Goal: Task Accomplishment & Management: Use online tool/utility

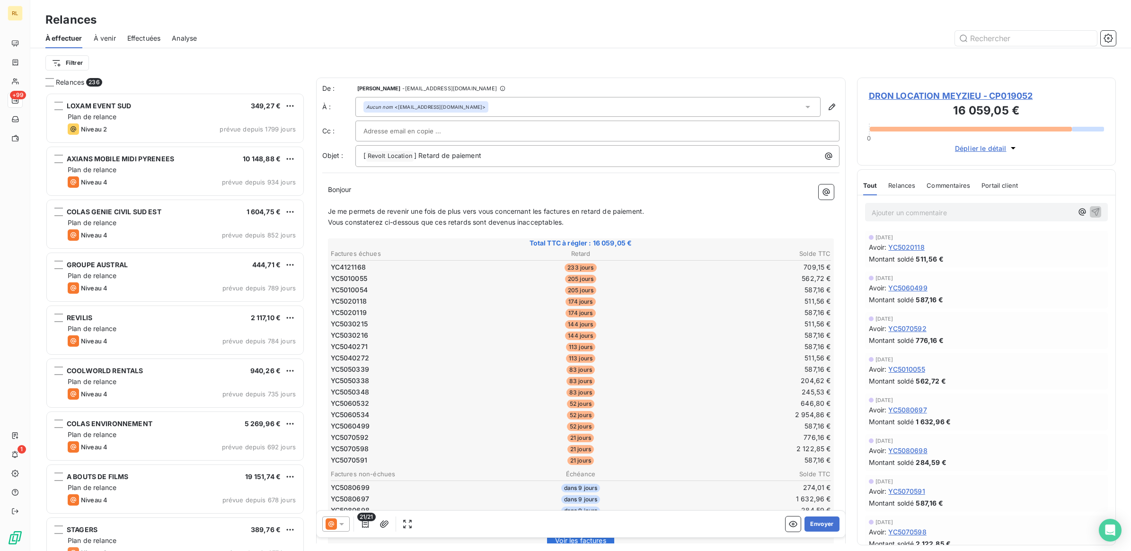
scroll to position [1360, 0]
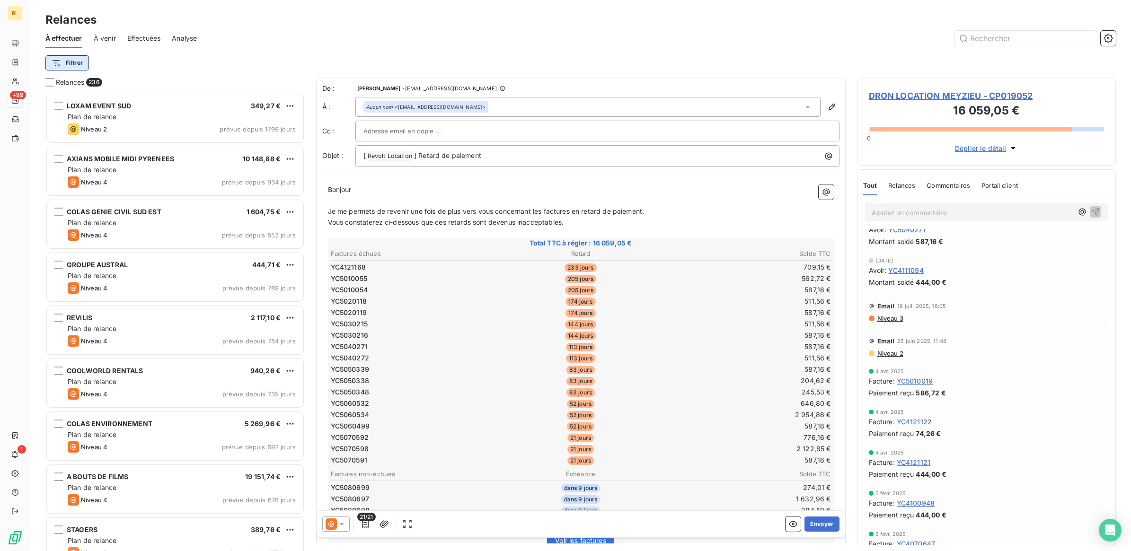
click at [74, 63] on html "RL +99 1 Relances À effectuer À venir Effectuées Analyse Filtrer Relances 236 L…" at bounding box center [565, 275] width 1131 height 551
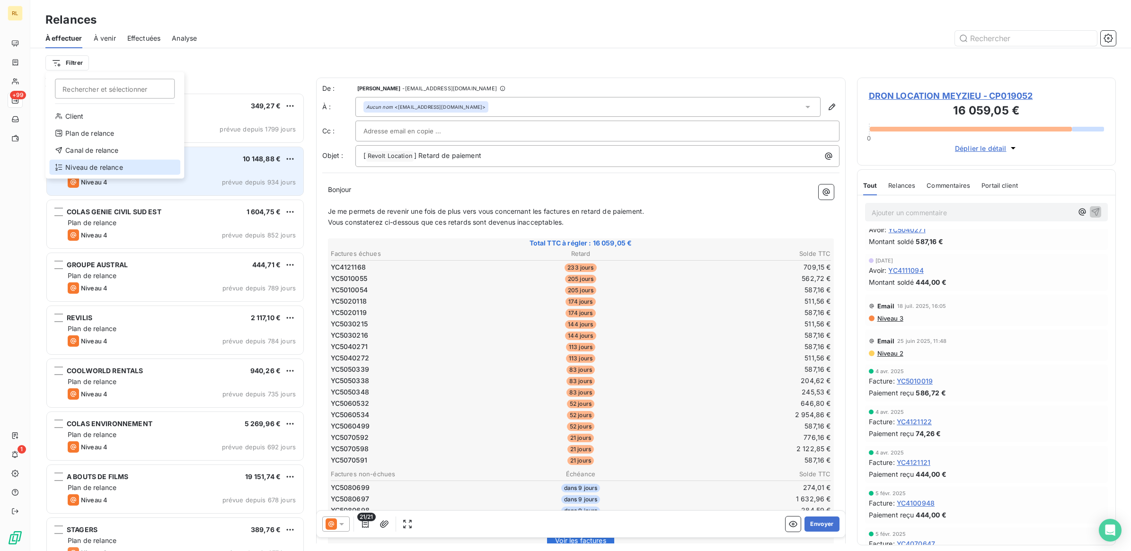
click at [87, 167] on div "Niveau de relance" at bounding box center [114, 167] width 131 height 15
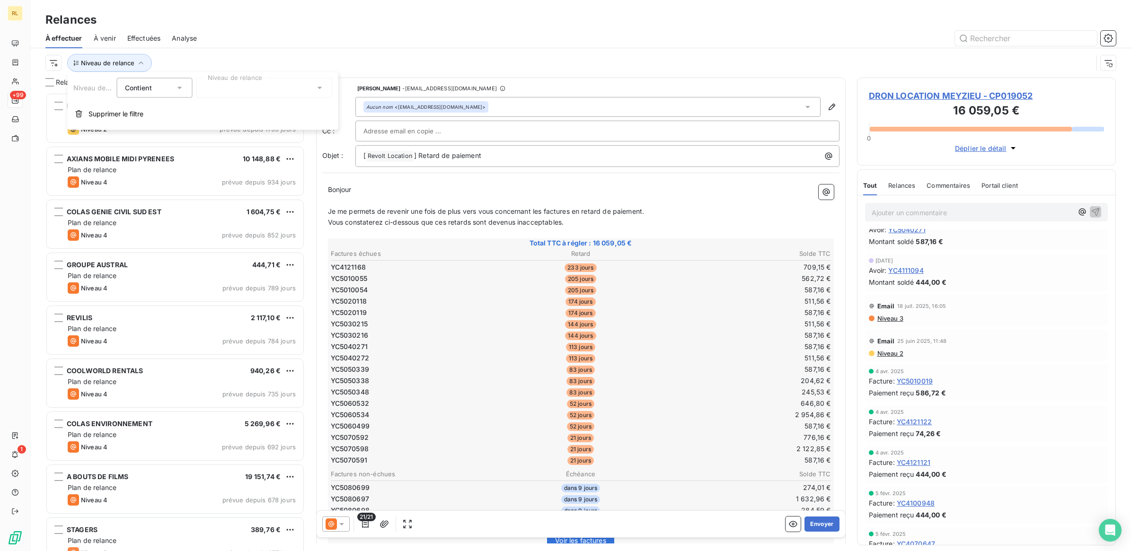
click at [322, 86] on icon at bounding box center [319, 87] width 9 height 9
click at [255, 124] on li "Niveau 1" at bounding box center [264, 125] width 136 height 17
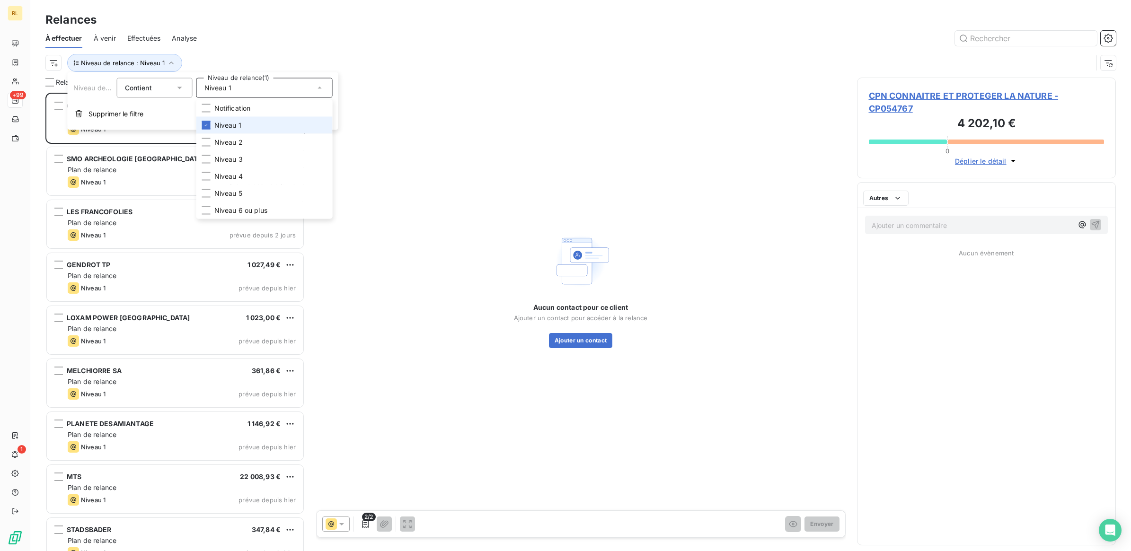
scroll to position [449, 250]
click at [251, 20] on div "Relances" at bounding box center [580, 19] width 1101 height 17
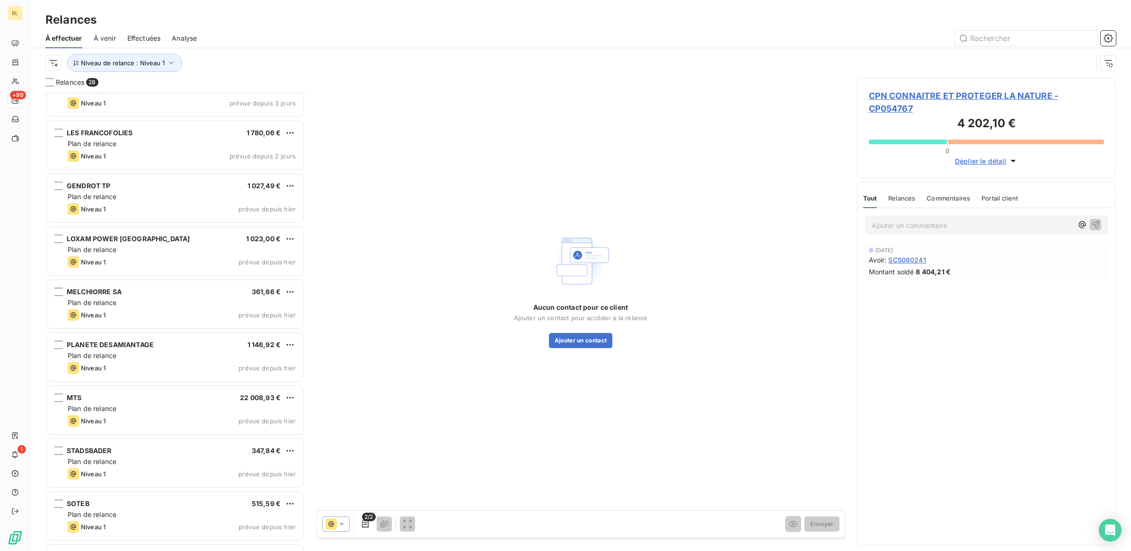
scroll to position [0, 0]
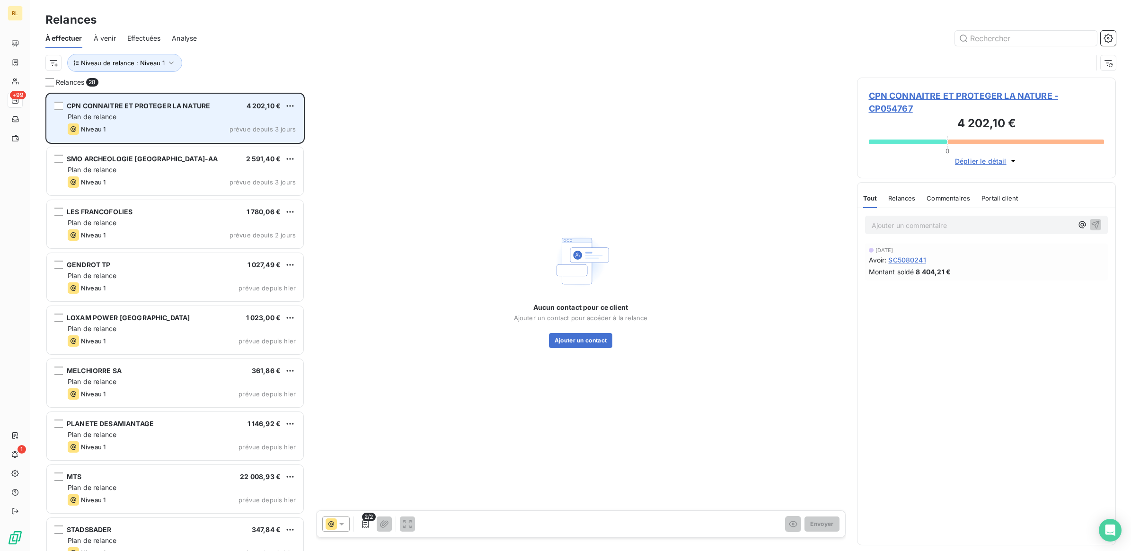
click at [164, 122] on div "CPN CONNAITRE ET PROTEGER LA NATURE 4 202,10 € Plan de relance Niveau 1 prévue …" at bounding box center [175, 118] width 256 height 48
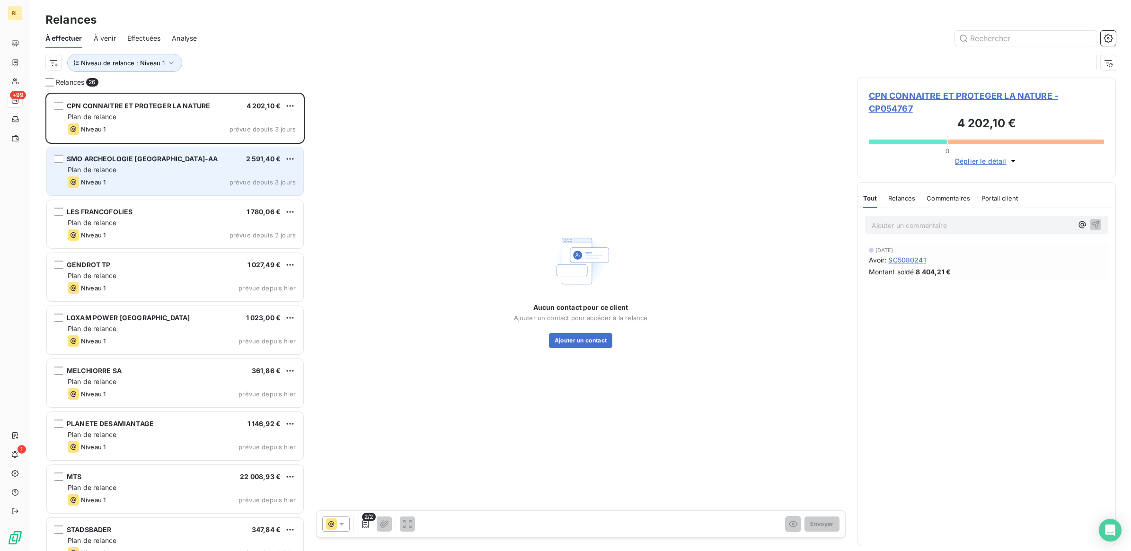
click at [168, 177] on div "Niveau 1 prévue depuis 3 jours" at bounding box center [182, 181] width 228 height 11
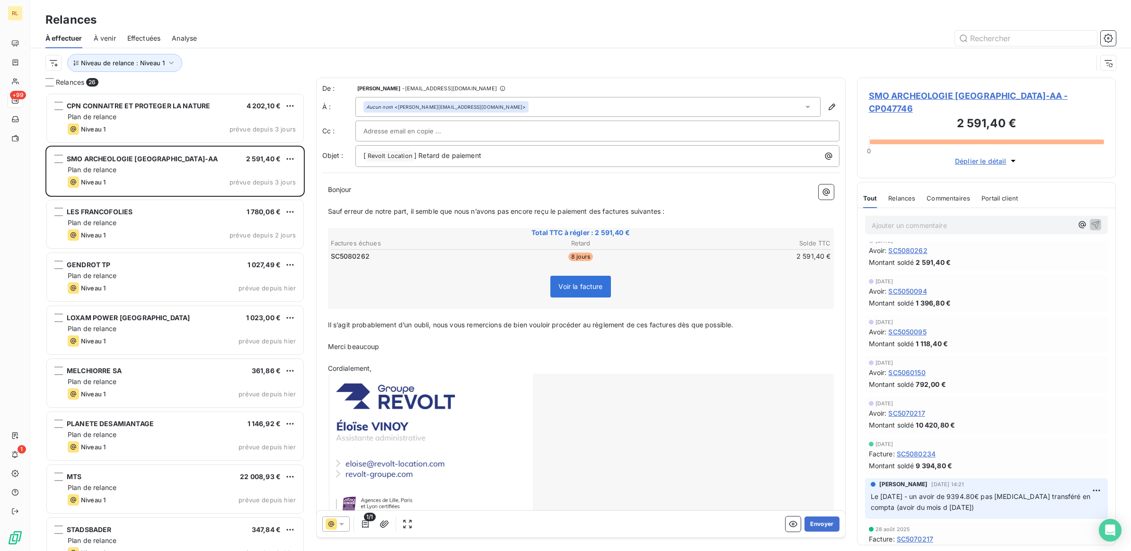
scroll to position [118, 0]
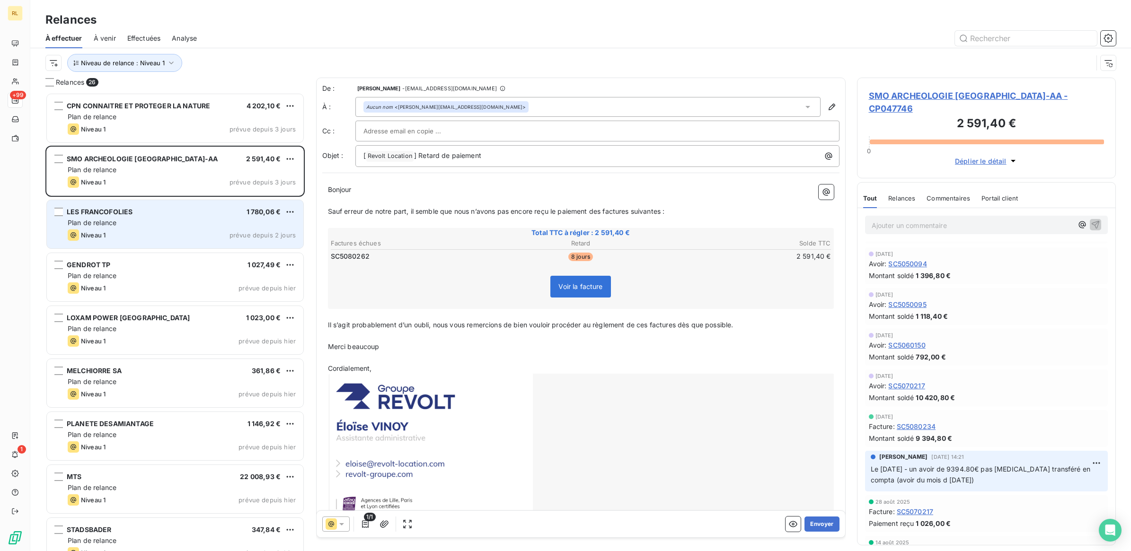
click at [152, 226] on div "Plan de relance" at bounding box center [182, 222] width 228 height 9
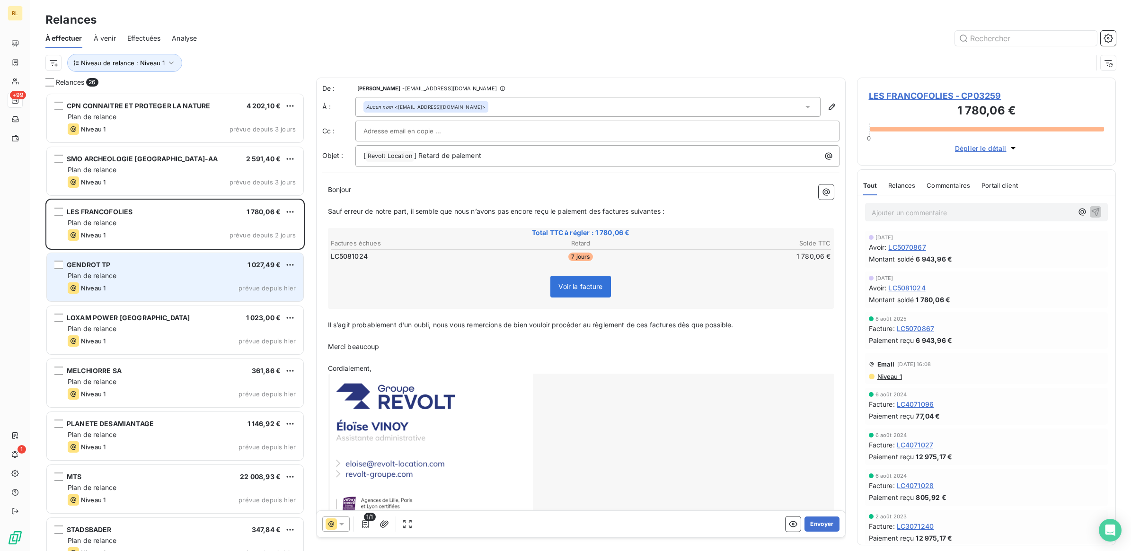
click at [130, 277] on div "Plan de relance" at bounding box center [182, 275] width 228 height 9
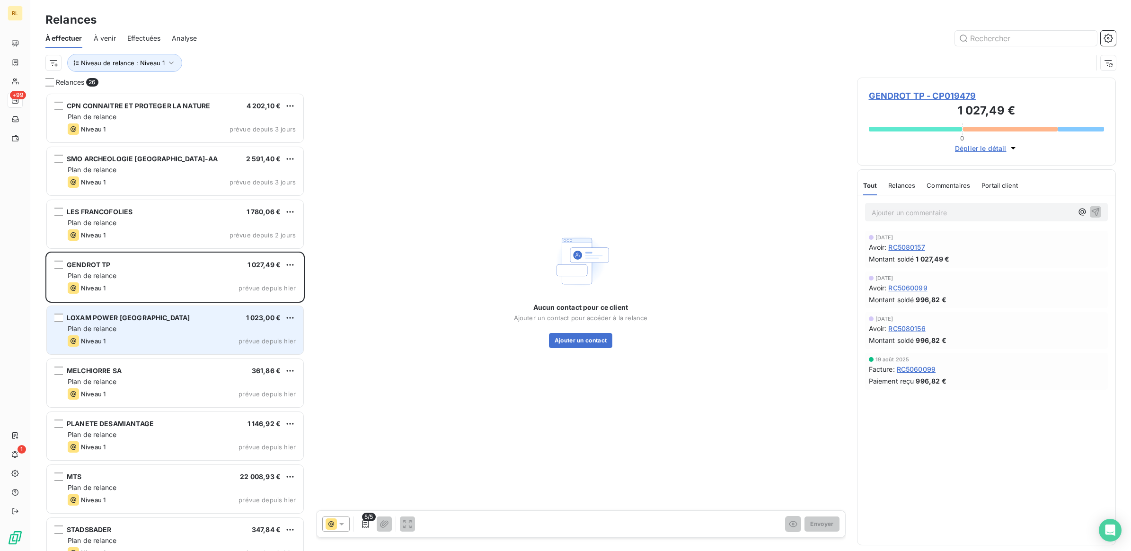
click at [157, 324] on div "Plan de relance" at bounding box center [182, 328] width 228 height 9
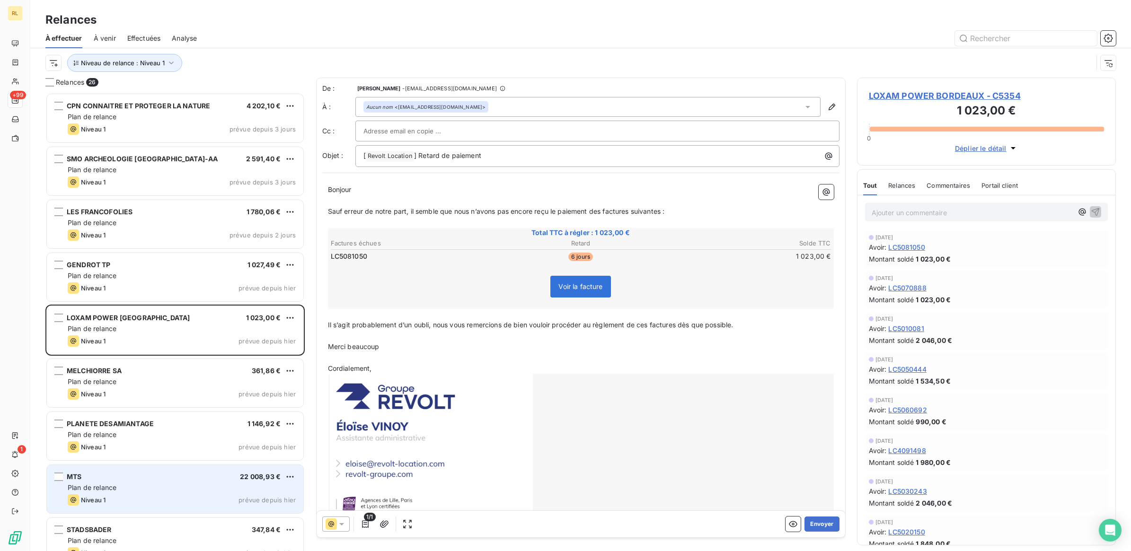
click at [165, 484] on div "Plan de relance" at bounding box center [182, 487] width 228 height 9
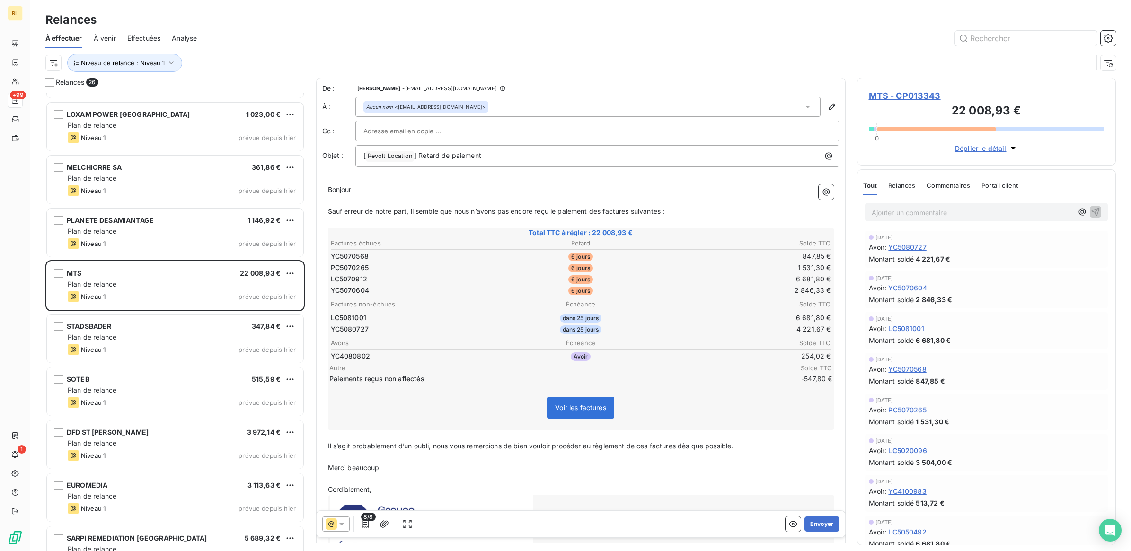
scroll to position [237, 0]
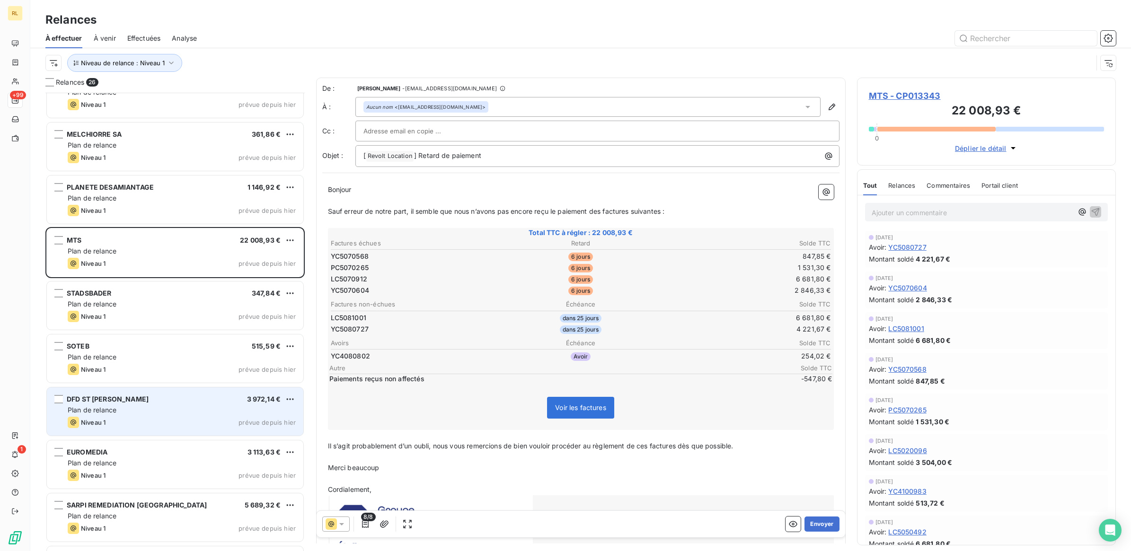
click at [191, 415] on div "DFD ST [PERSON_NAME] 3 972,14 € Plan de relance Niveau 1 prévue depuis [DATE]" at bounding box center [175, 412] width 256 height 48
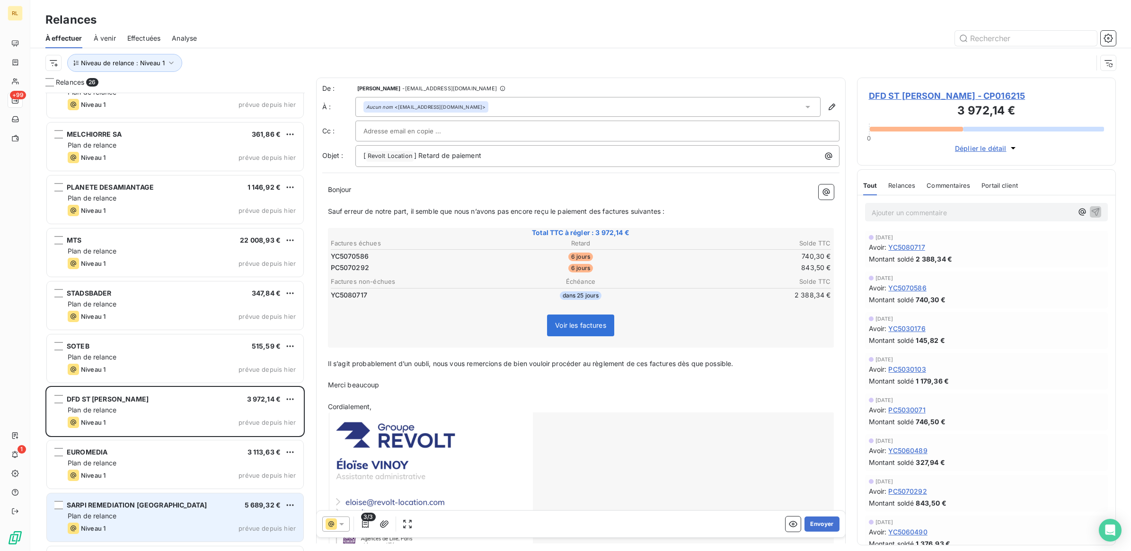
click at [201, 507] on div "SARPI REMEDIATION FRANCE 5 689,32 €" at bounding box center [182, 505] width 228 height 9
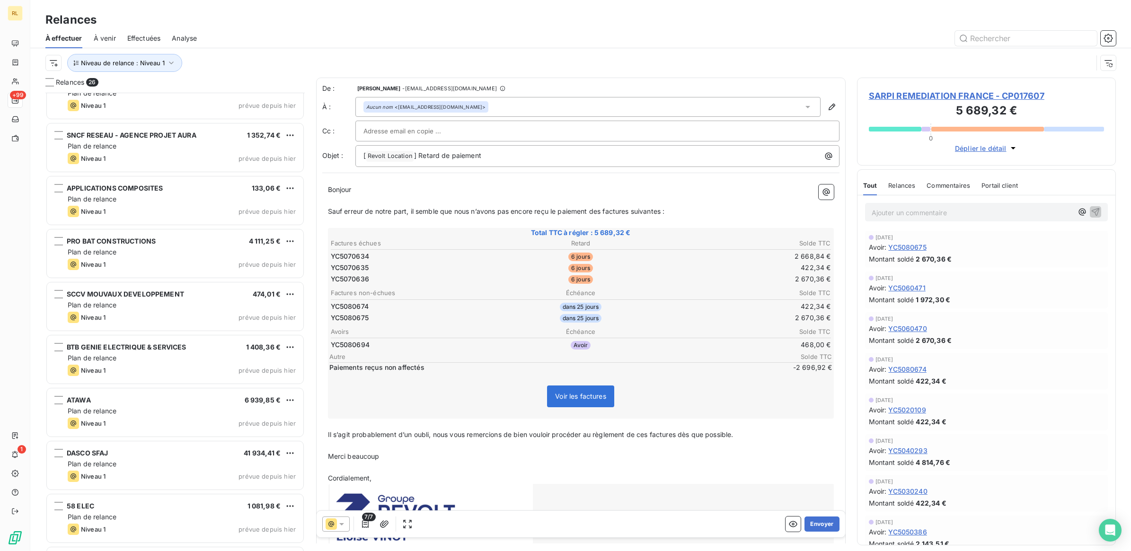
scroll to position [828, 0]
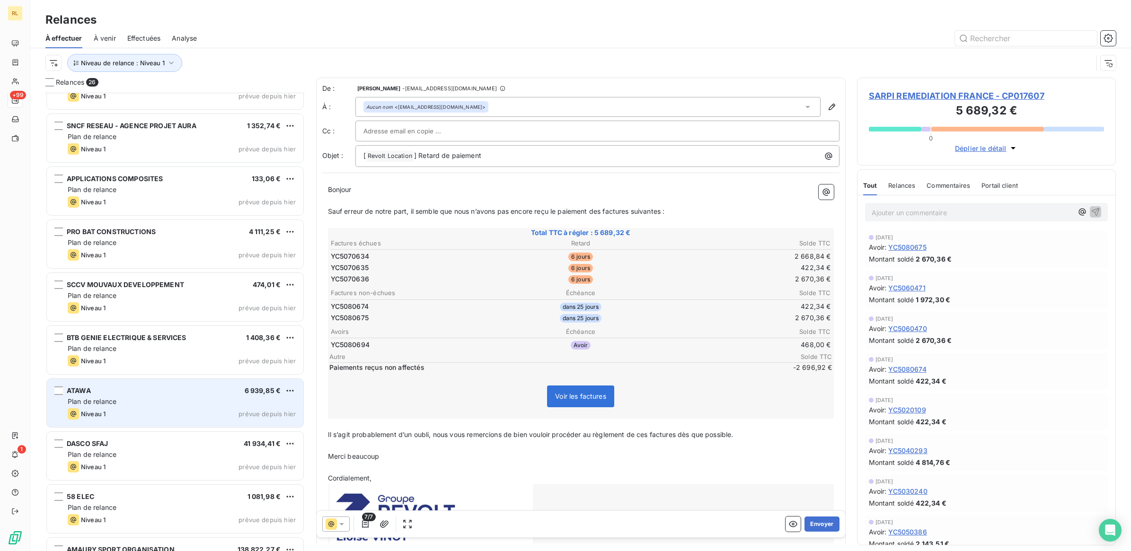
click at [147, 396] on div "ATAWA 6 939,85 € Plan de relance Niveau 1 prévue depuis [DATE]" at bounding box center [175, 403] width 256 height 48
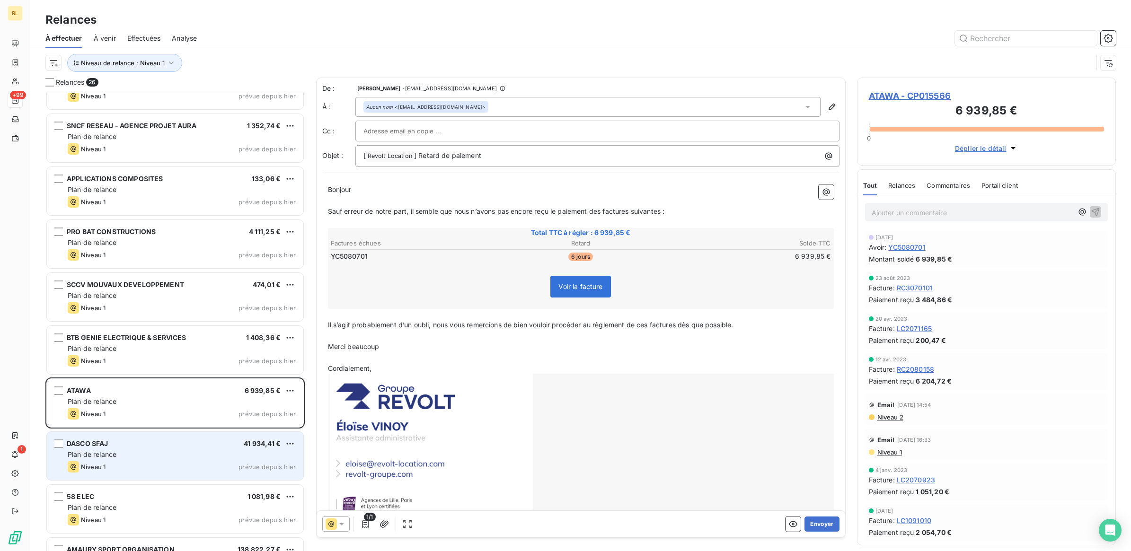
click at [216, 441] on div "DASCO SFAJ 41 934,41 €" at bounding box center [182, 444] width 228 height 9
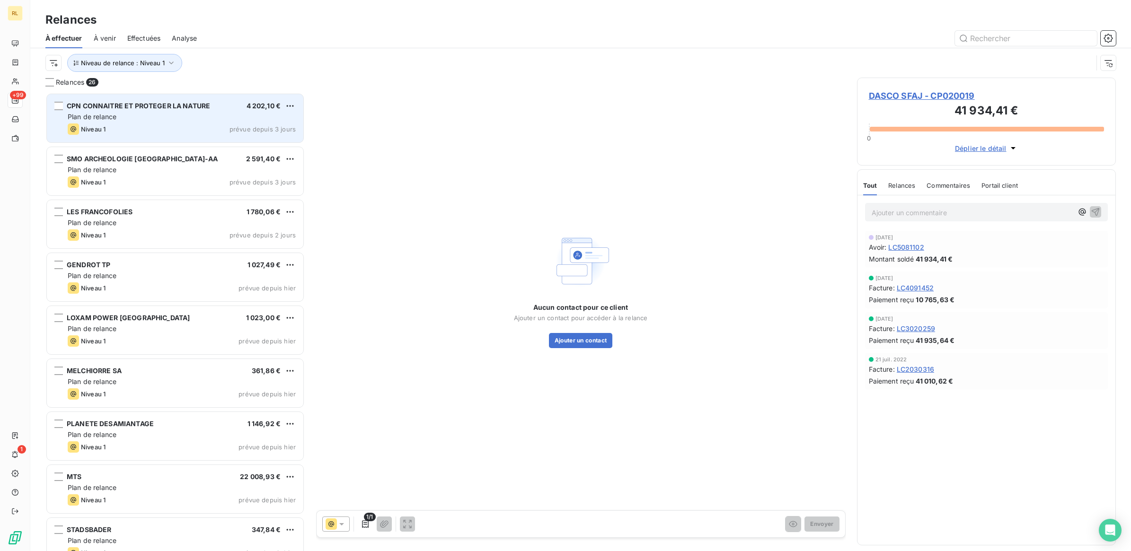
click at [142, 122] on div "CPN CONNAITRE ET PROTEGER LA NATURE 4 202,10 € Plan de relance Niveau 1 prévue …" at bounding box center [175, 118] width 256 height 48
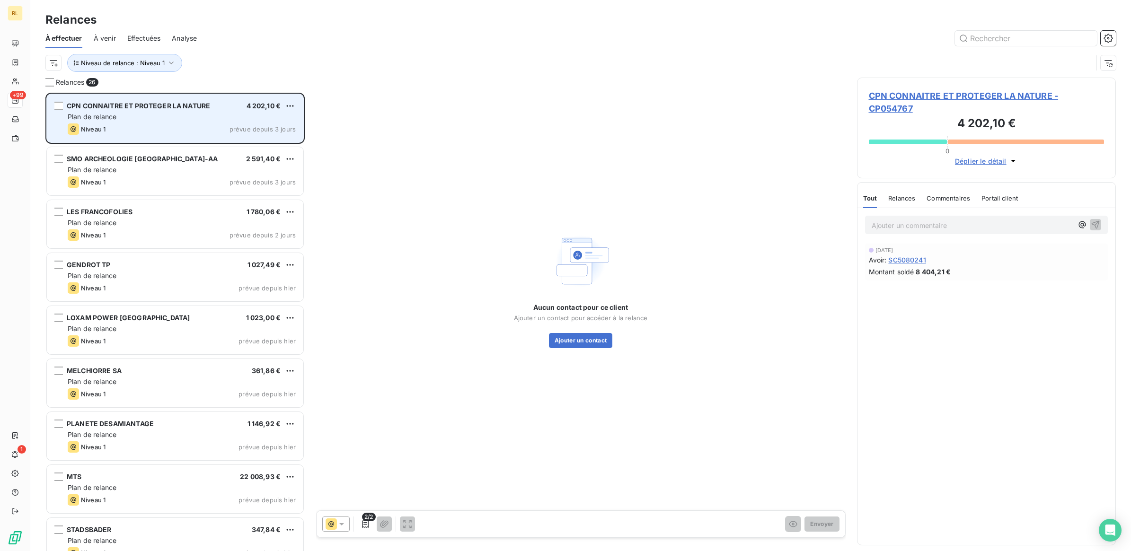
click at [173, 123] on div "Niveau 1 prévue depuis 3 jours" at bounding box center [182, 128] width 228 height 11
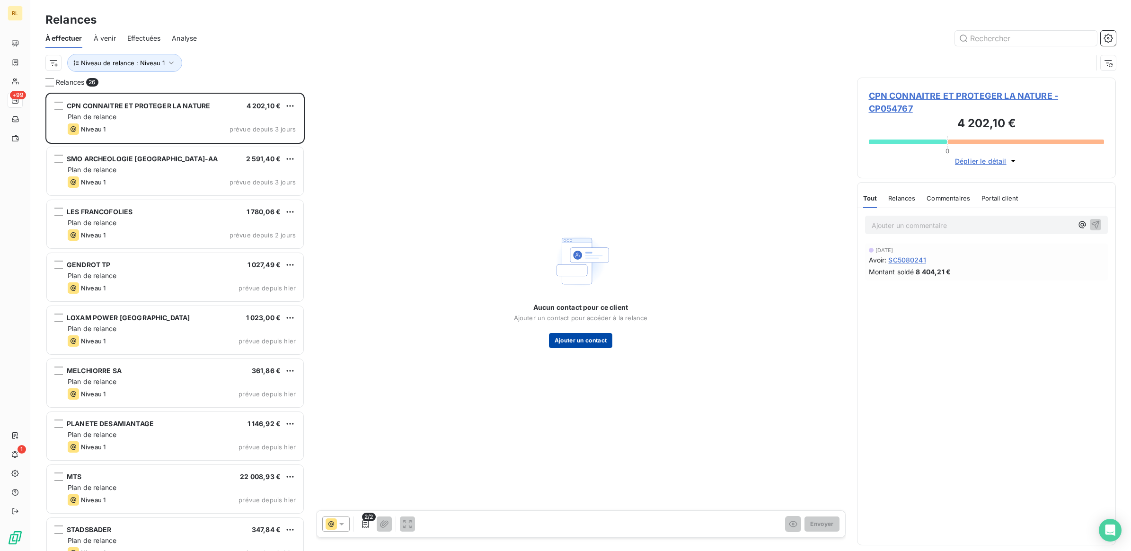
click at [573, 344] on button "Ajouter un contact" at bounding box center [581, 340] width 64 height 15
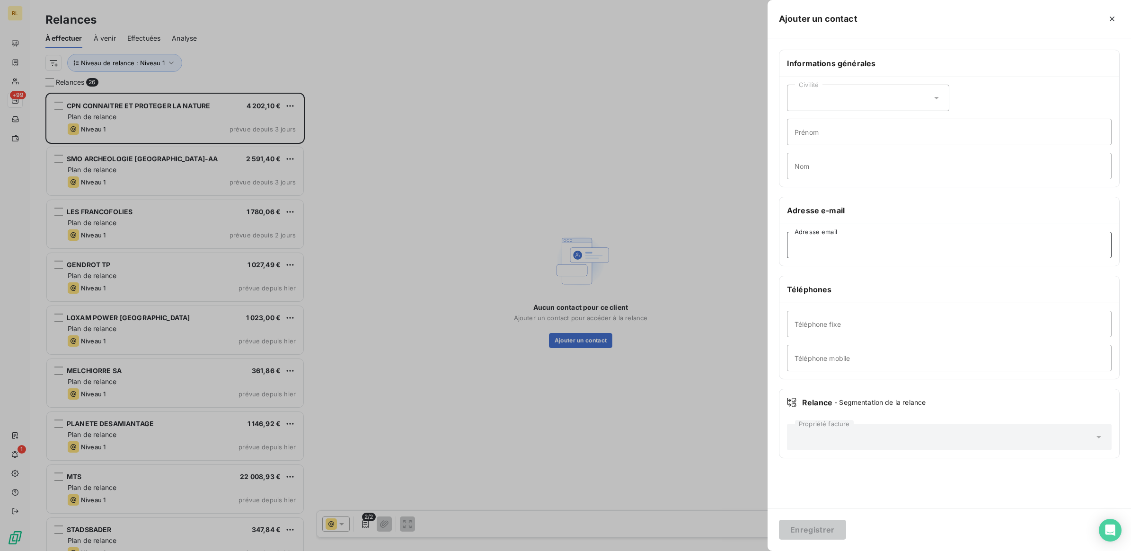
click at [845, 244] on input "Adresse email" at bounding box center [949, 245] width 325 height 26
paste input "[EMAIL_ADDRESS][DOMAIN_NAME]"
type input "[EMAIL_ADDRESS][DOMAIN_NAME]"
click at [812, 531] on button "Enregistrer" at bounding box center [812, 530] width 67 height 20
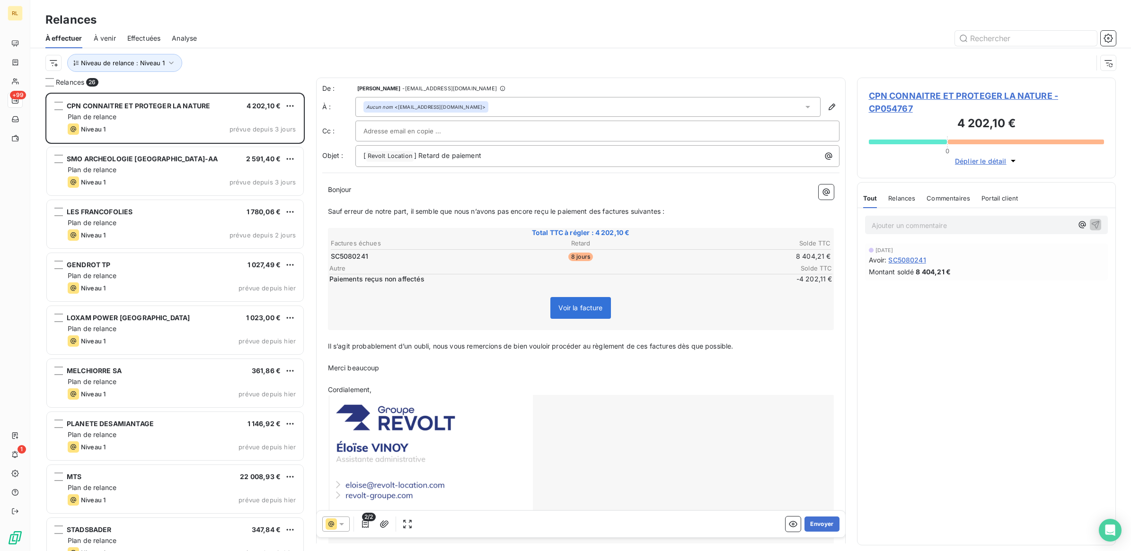
click at [338, 525] on icon at bounding box center [341, 524] width 9 height 9
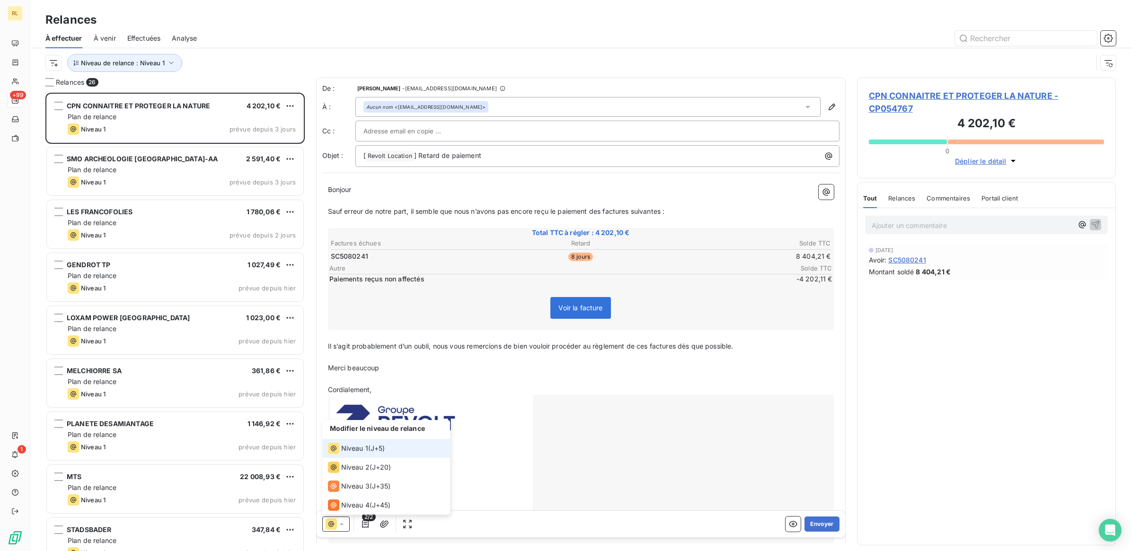
click at [355, 448] on span "Niveau 1" at bounding box center [354, 448] width 27 height 9
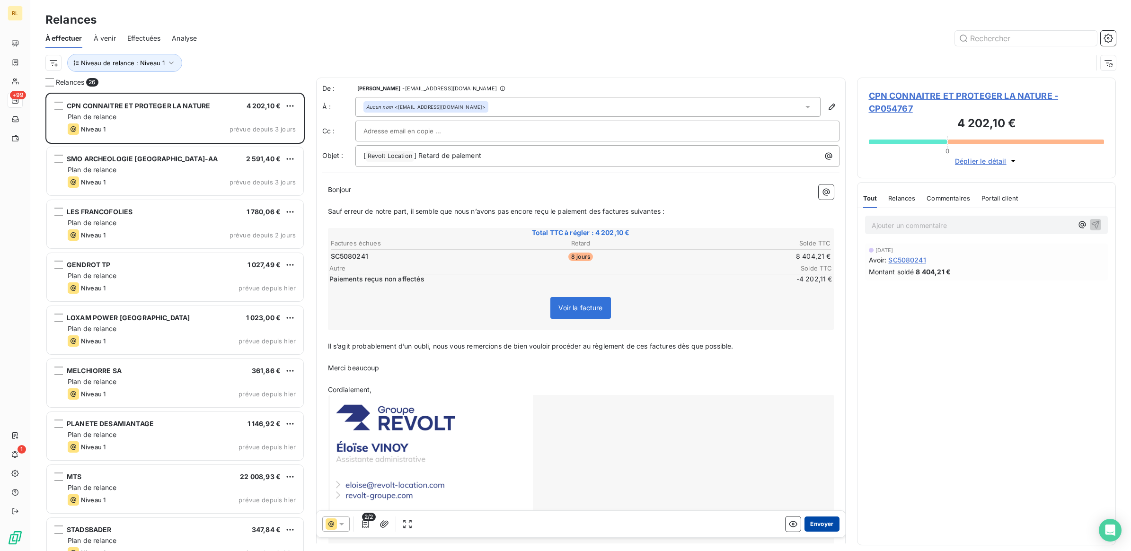
click at [813, 524] on button "Envoyer" at bounding box center [821, 524] width 35 height 15
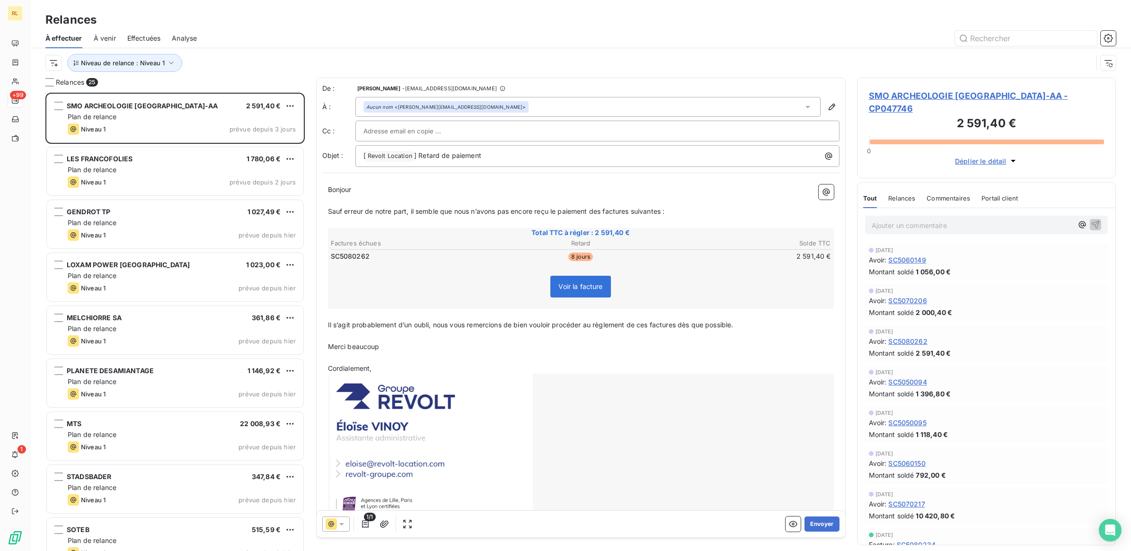
click at [908, 220] on p "Ajouter un commentaire ﻿" at bounding box center [973, 226] width 202 height 12
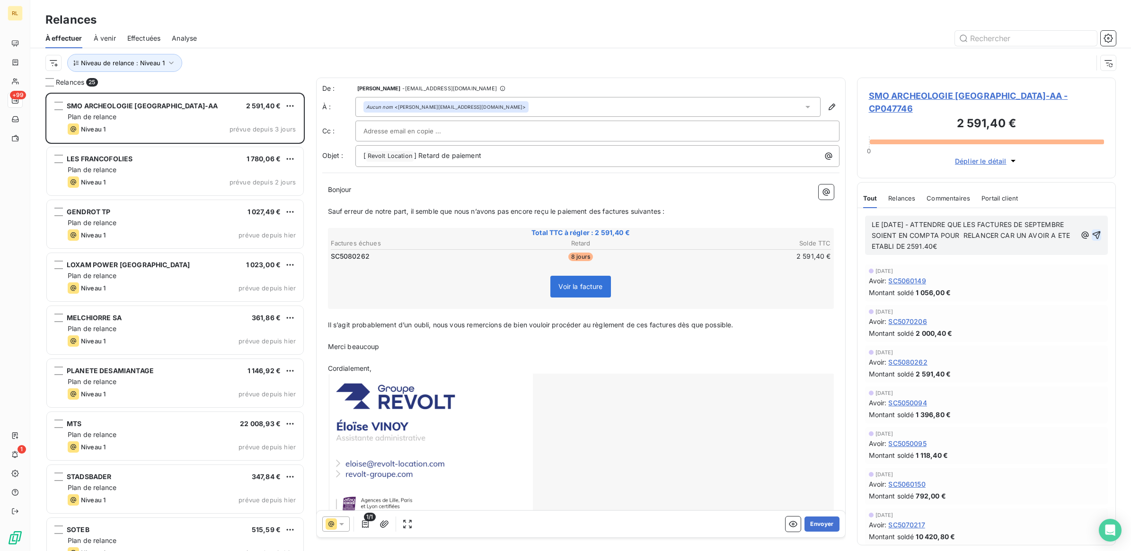
click at [1092, 231] on icon "button" at bounding box center [1096, 235] width 8 height 8
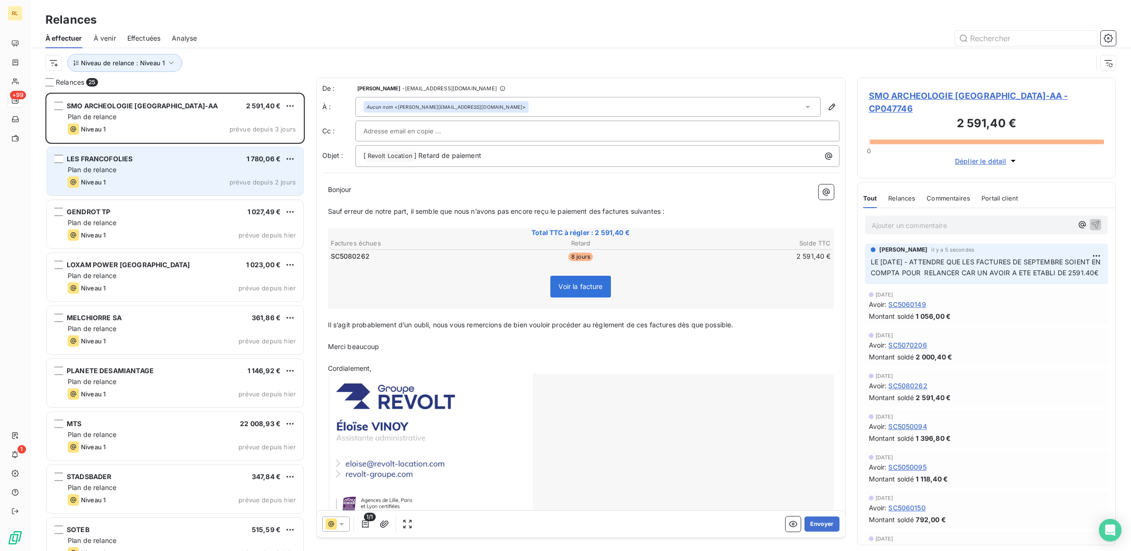
click at [180, 169] on div "Plan de relance" at bounding box center [182, 169] width 228 height 9
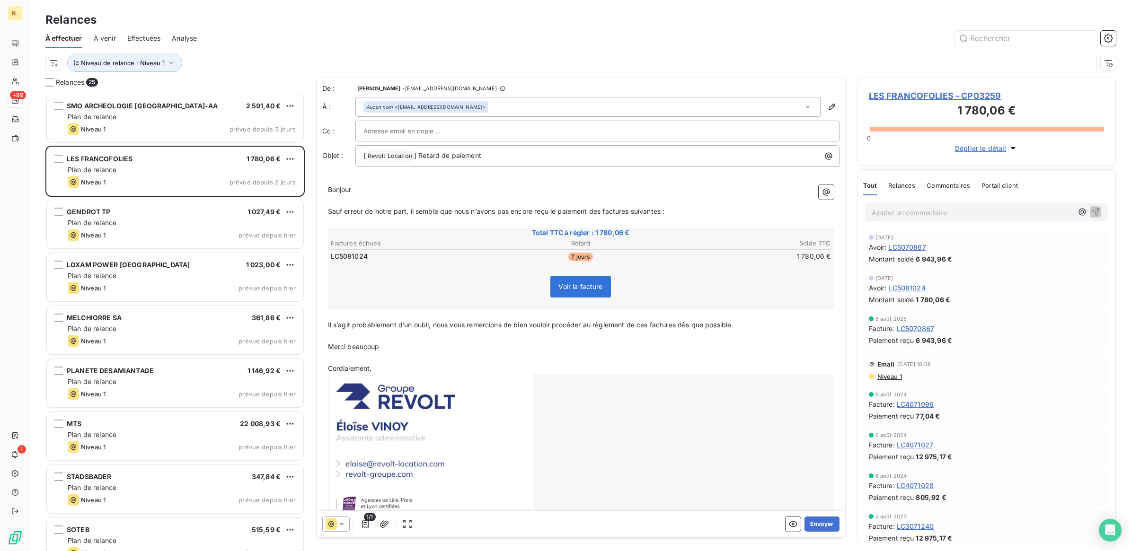
click at [431, 132] on input "text" at bounding box center [414, 131] width 102 height 14
paste input "[EMAIL_ADDRESS][DOMAIN_NAME]"
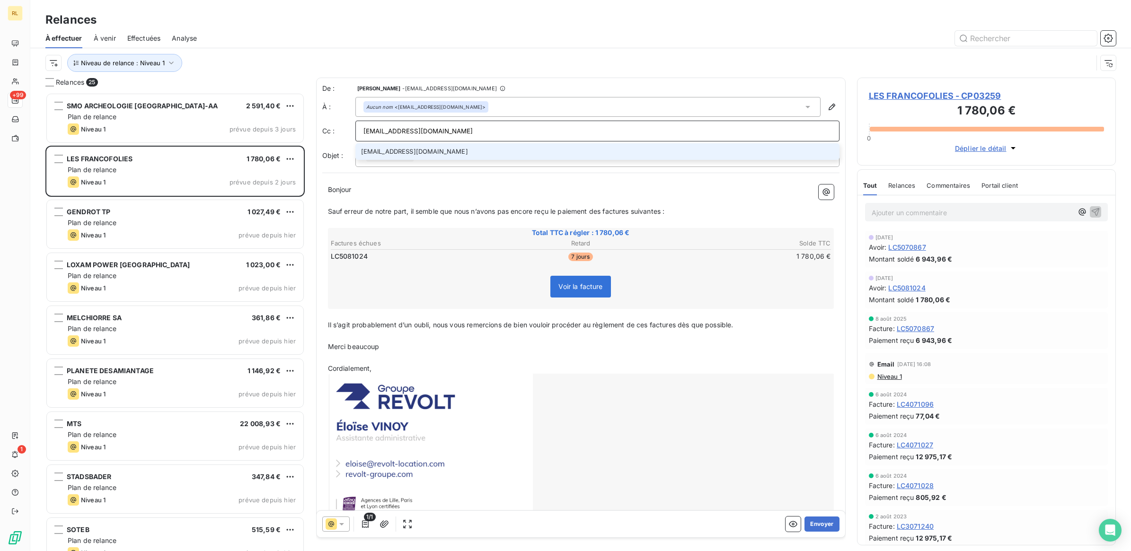
type input "[EMAIL_ADDRESS][DOMAIN_NAME]"
click at [416, 151] on li "[EMAIL_ADDRESS][DOMAIN_NAME]" at bounding box center [597, 151] width 484 height 17
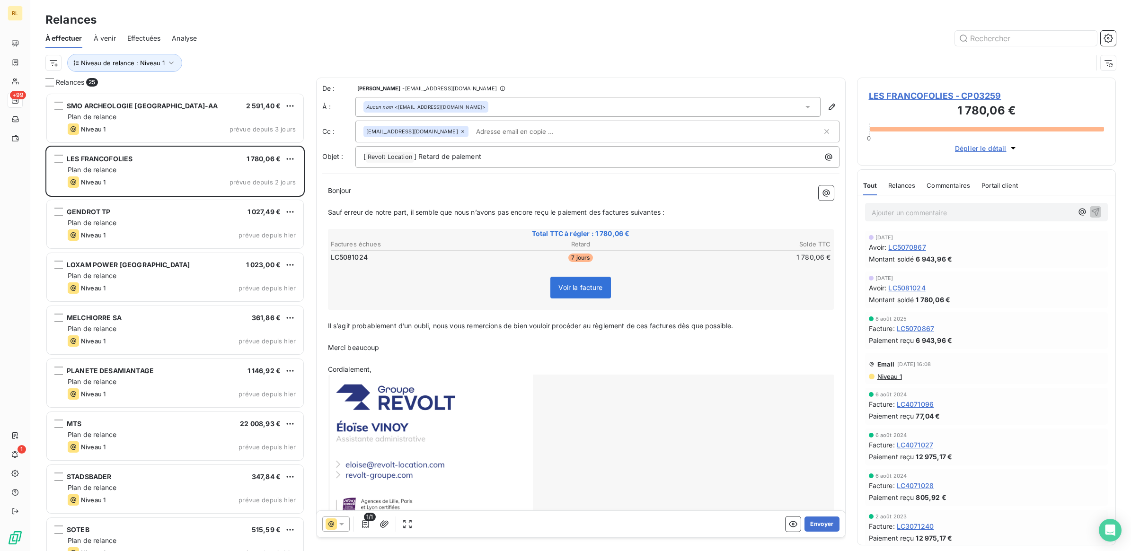
click at [344, 521] on icon at bounding box center [341, 524] width 9 height 9
click at [821, 521] on button "Envoyer" at bounding box center [821, 524] width 35 height 15
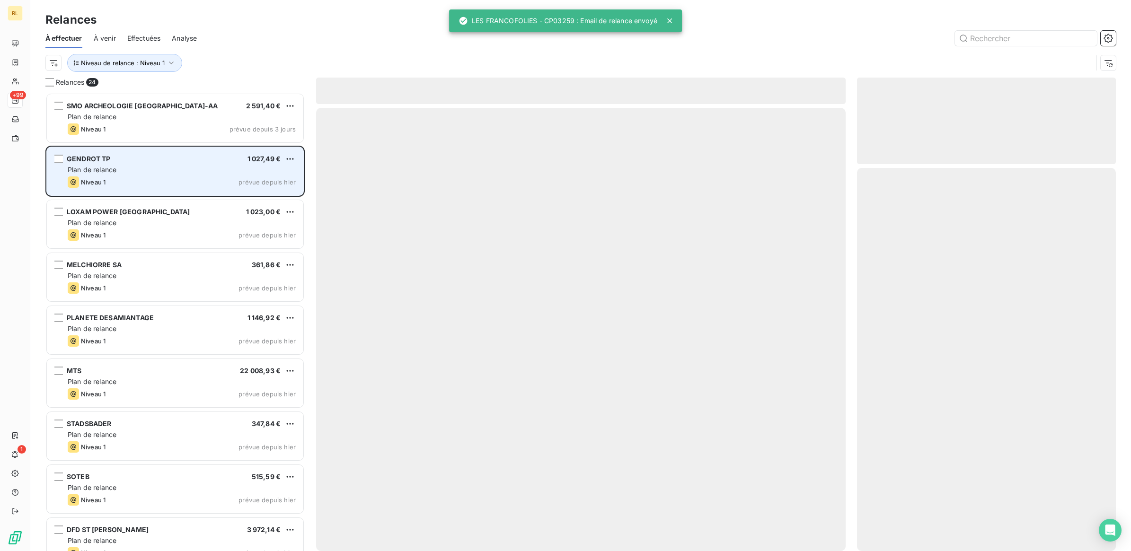
click at [190, 171] on div "Plan de relance" at bounding box center [182, 169] width 228 height 9
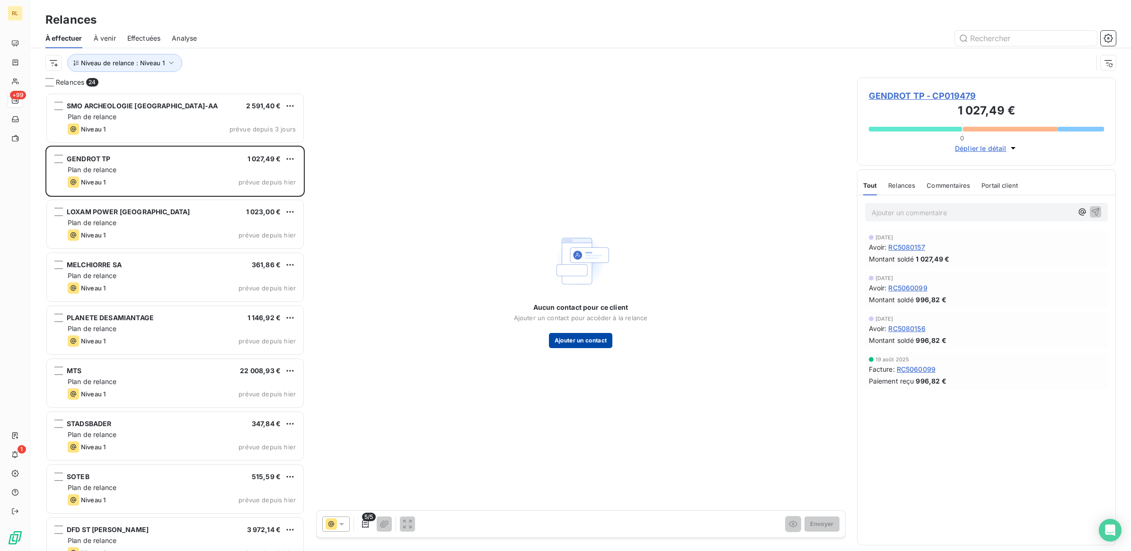
click at [585, 344] on button "Ajouter un contact" at bounding box center [581, 340] width 64 height 15
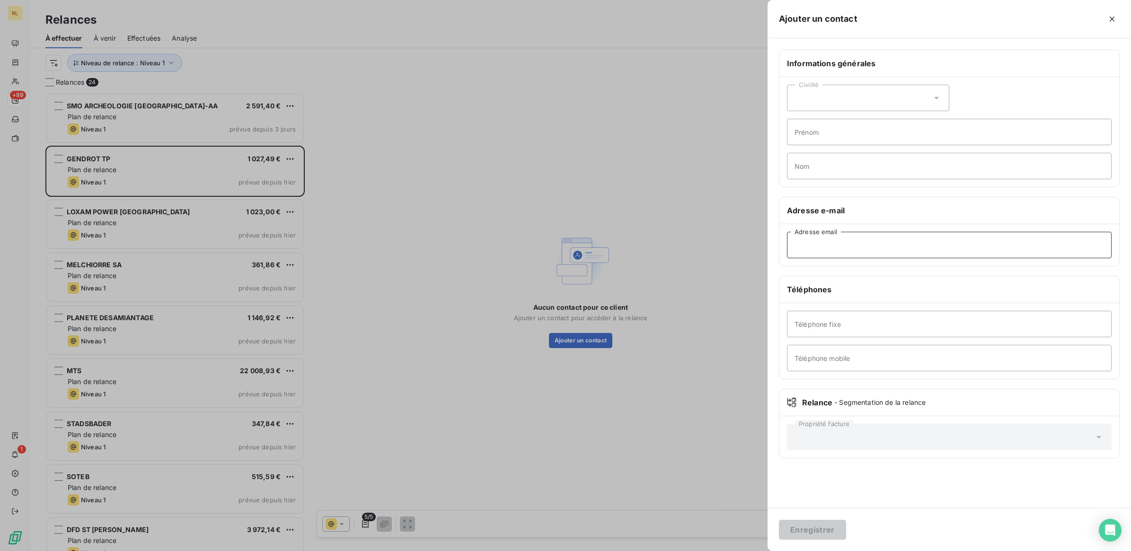
click at [816, 247] on input "Adresse email" at bounding box center [949, 245] width 325 height 26
paste input "[EMAIL_ADDRESS][DOMAIN_NAME]"
type input "[EMAIL_ADDRESS][DOMAIN_NAME]"
click at [807, 530] on button "Enregistrer" at bounding box center [812, 530] width 67 height 20
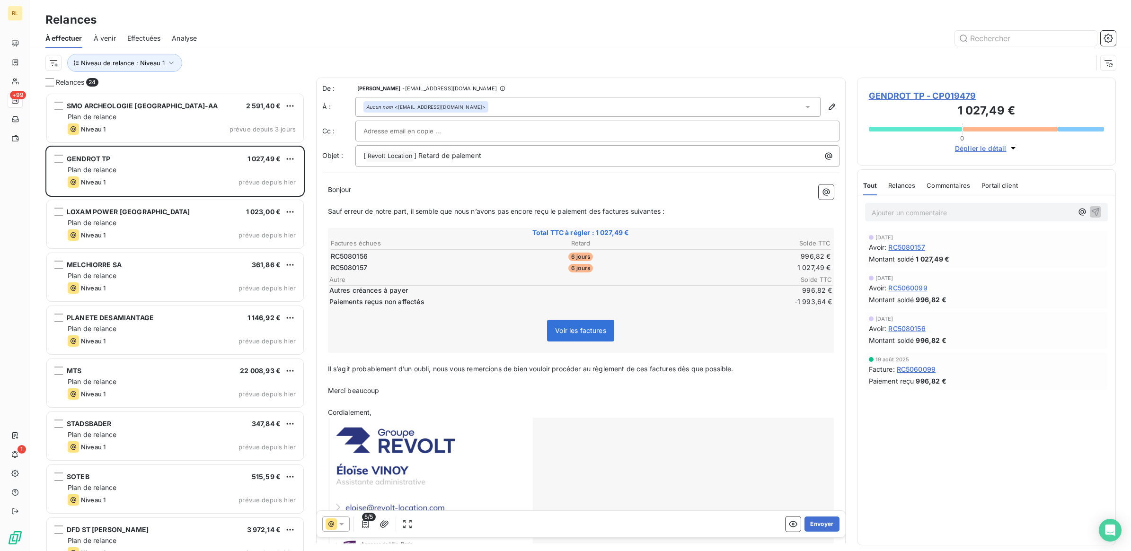
click at [952, 215] on p "Ajouter un commentaire ﻿" at bounding box center [973, 213] width 202 height 12
click at [1098, 213] on icon "button" at bounding box center [1096, 212] width 8 height 8
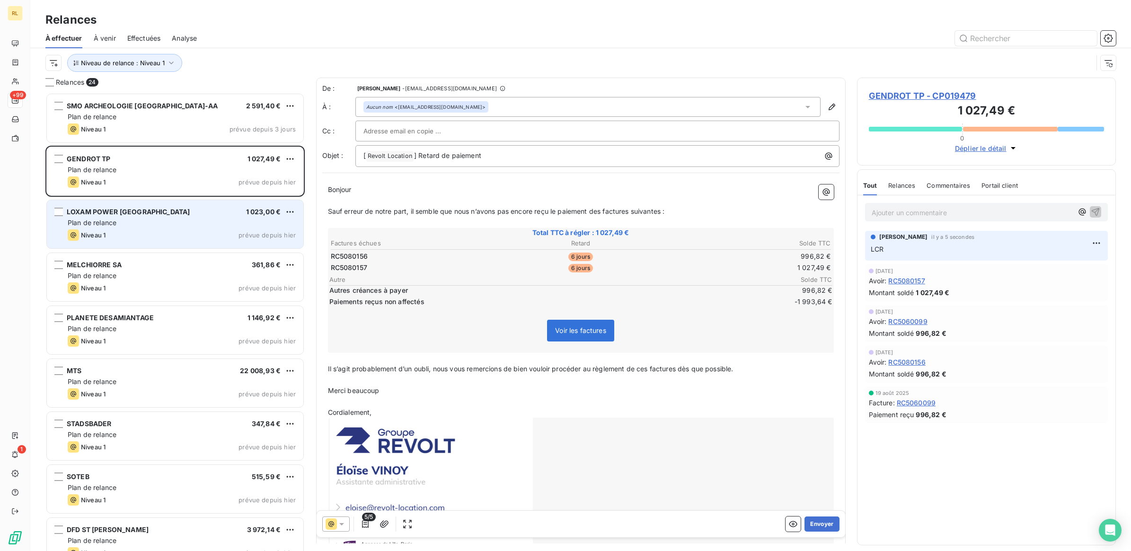
click at [183, 225] on div "Plan de relance" at bounding box center [182, 222] width 228 height 9
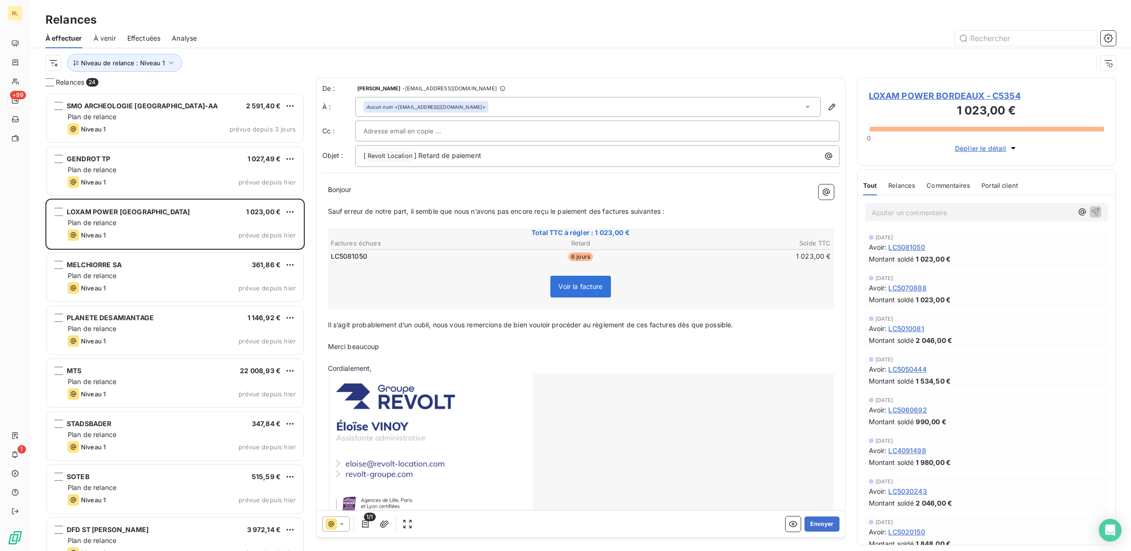
click at [736, 6] on div "Relances À effectuer À venir Effectuées Analyse Niveau de relance : Niveau 1" at bounding box center [580, 39] width 1101 height 78
click at [817, 524] on button "Envoyer" at bounding box center [821, 524] width 35 height 15
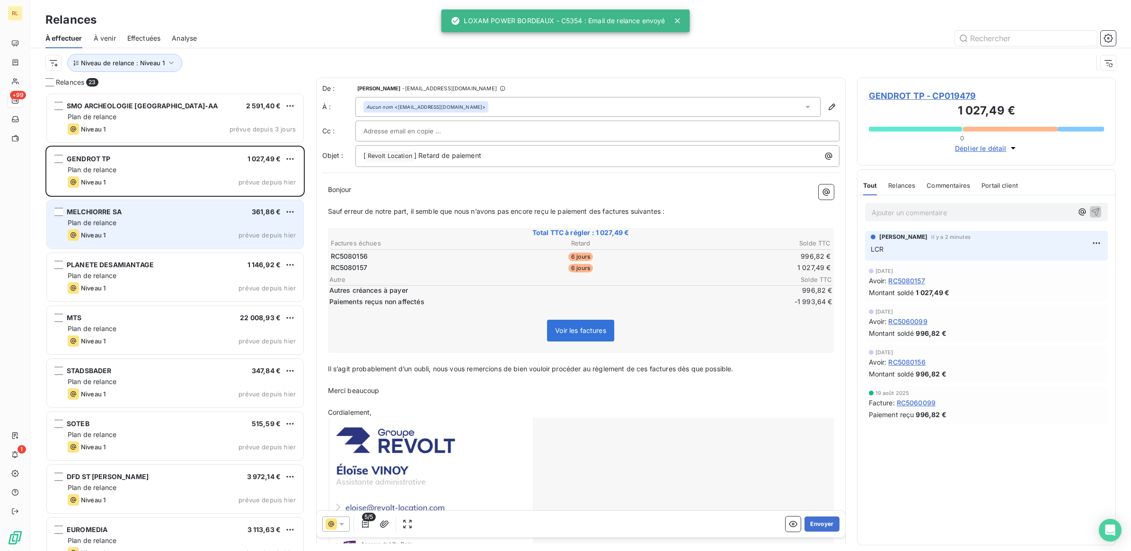
click at [155, 226] on div "Plan de relance" at bounding box center [182, 222] width 228 height 9
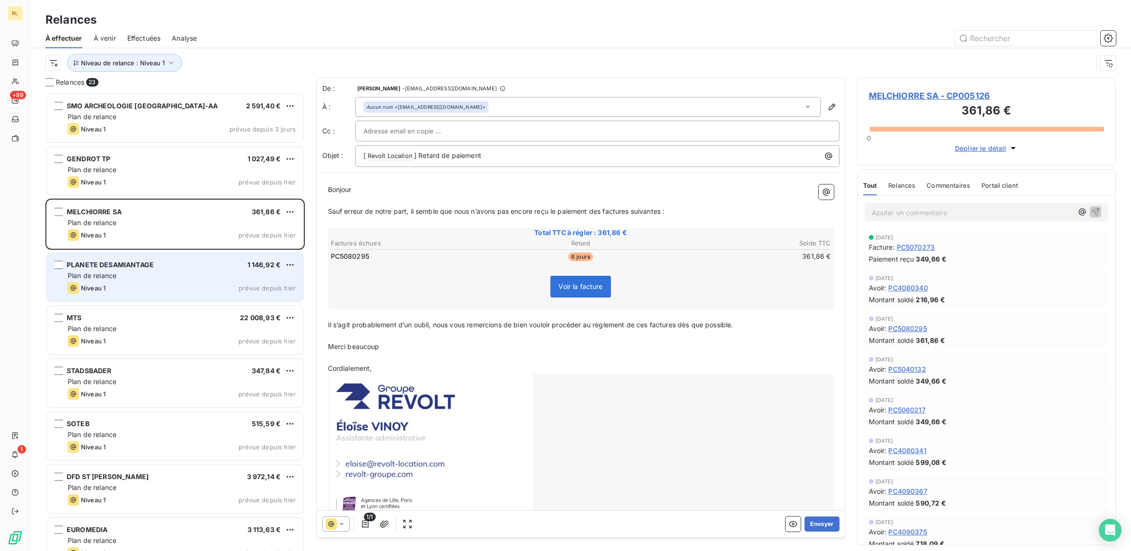
click at [176, 276] on div "Plan de relance" at bounding box center [182, 275] width 228 height 9
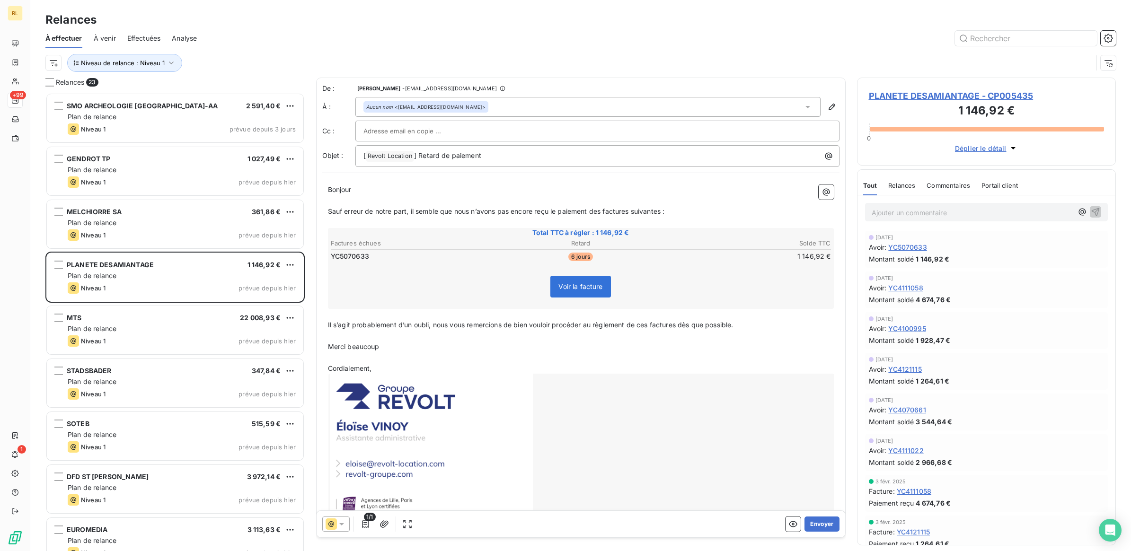
click at [345, 525] on icon at bounding box center [341, 524] width 9 height 9
click at [344, 524] on icon at bounding box center [341, 524] width 9 height 9
click at [817, 522] on button "Envoyer" at bounding box center [821, 524] width 35 height 15
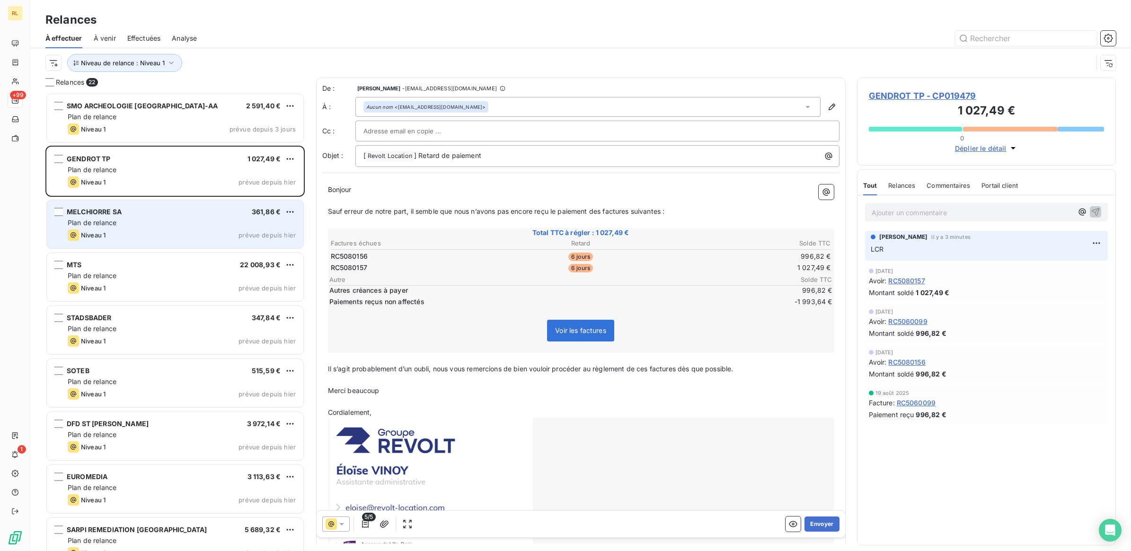
click at [179, 227] on div "Plan de relance" at bounding box center [182, 222] width 228 height 9
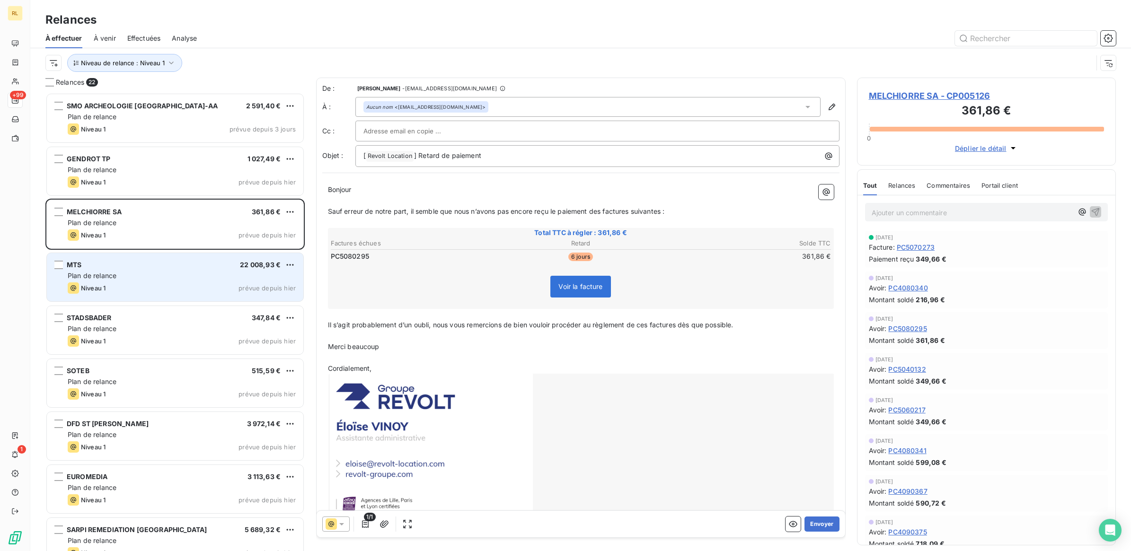
click at [170, 266] on div "MTS 22 008,93 €" at bounding box center [182, 265] width 228 height 9
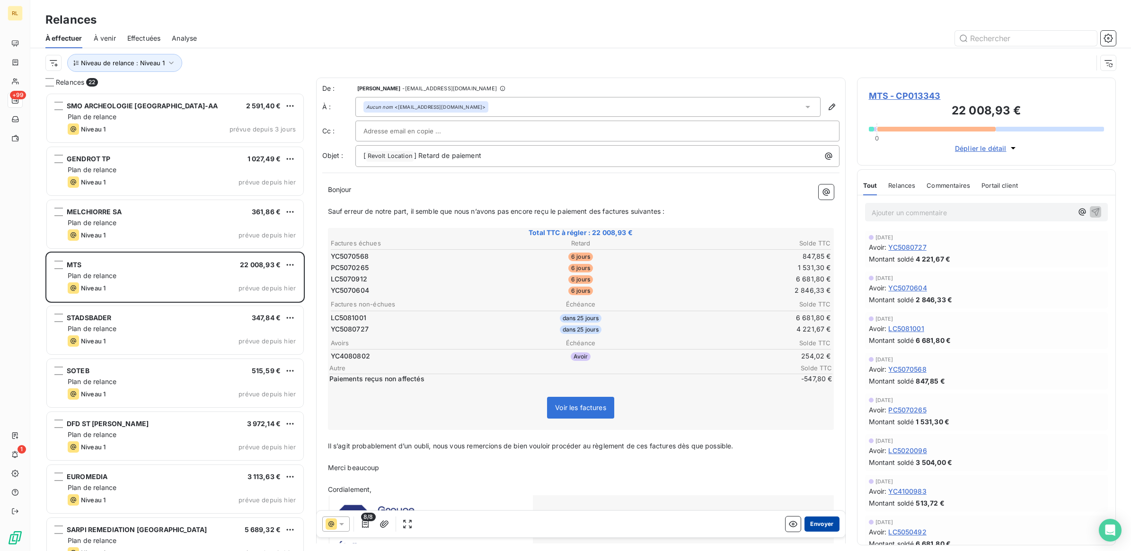
click at [811, 524] on button "Envoyer" at bounding box center [821, 524] width 35 height 15
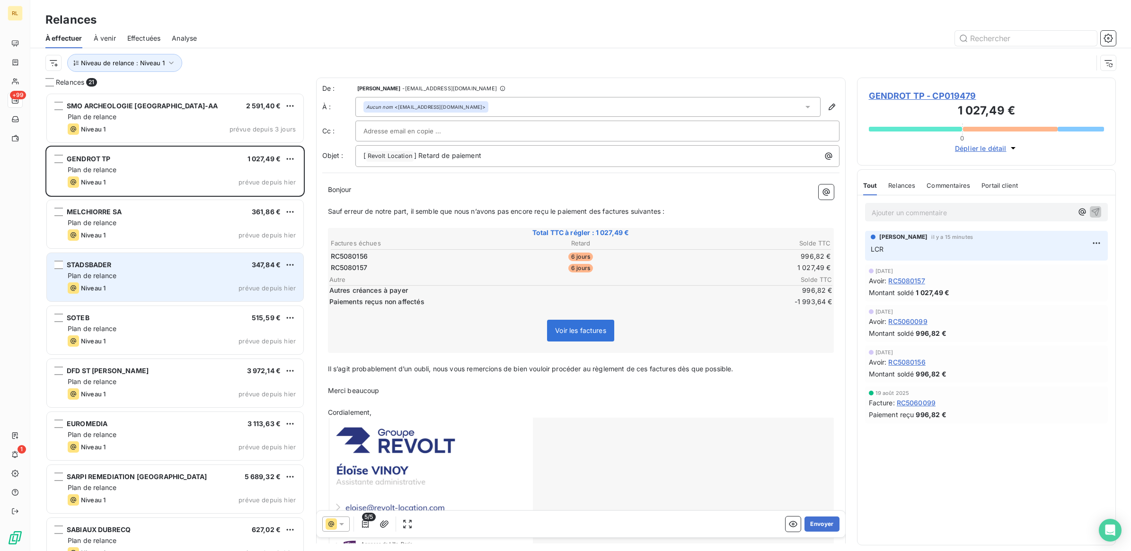
click at [162, 269] on div "STADSBADER 347,84 €" at bounding box center [182, 265] width 228 height 9
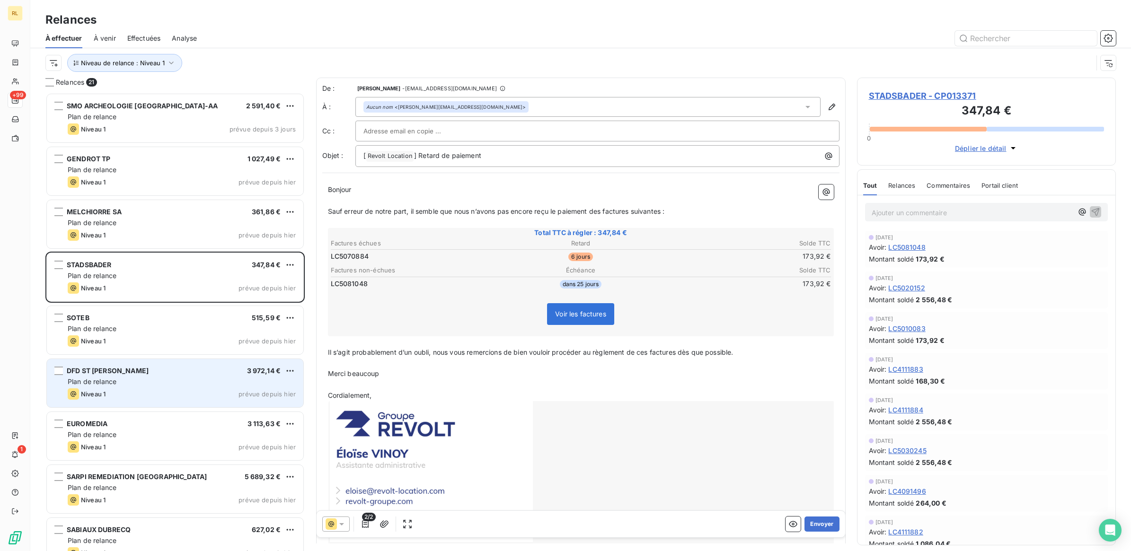
click at [189, 387] on div "DFD ST [PERSON_NAME] 3 972,14 € Plan de relance Niveau 1 prévue depuis [DATE]" at bounding box center [175, 383] width 256 height 48
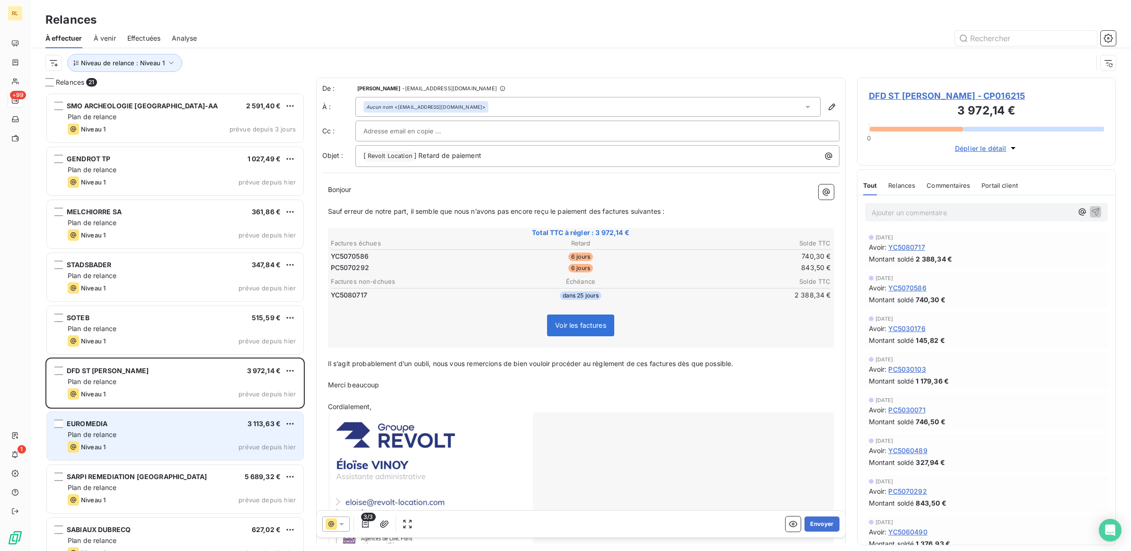
click at [150, 427] on div "EUROMEDIA 3 113,63 €" at bounding box center [182, 424] width 228 height 9
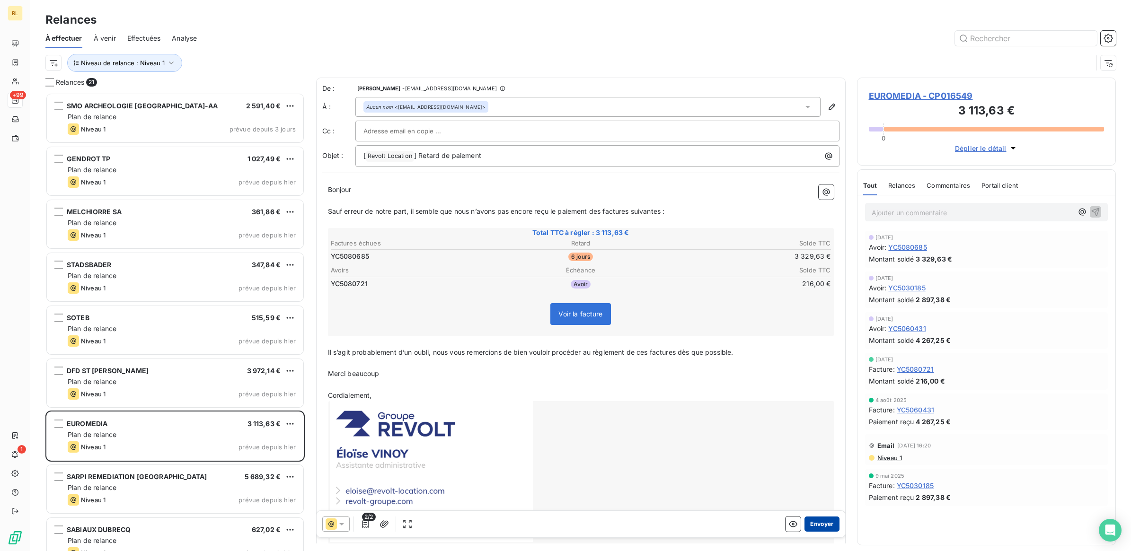
click at [813, 523] on button "Envoyer" at bounding box center [821, 524] width 35 height 15
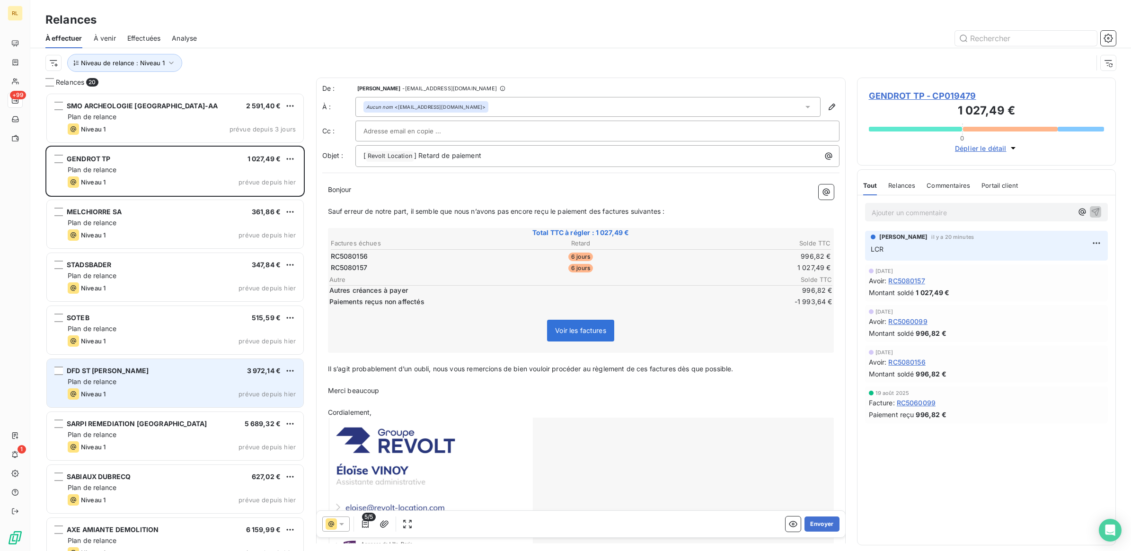
click at [174, 376] on div "DFD ST [PERSON_NAME] 3 972,14 € Plan de relance Niveau 1 prévue depuis [DATE]" at bounding box center [175, 383] width 256 height 48
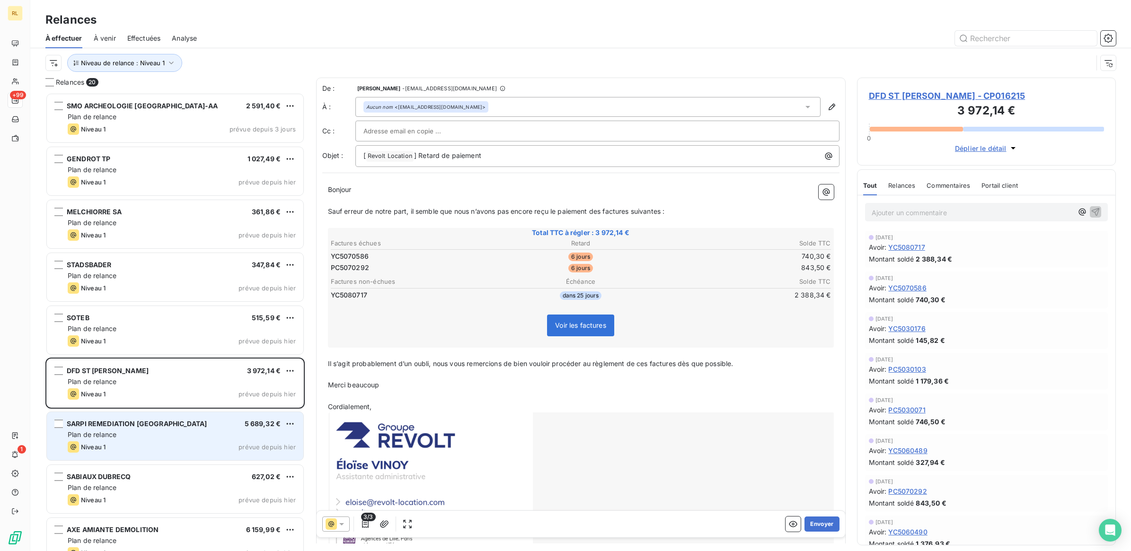
click at [167, 432] on div "Plan de relance" at bounding box center [182, 434] width 228 height 9
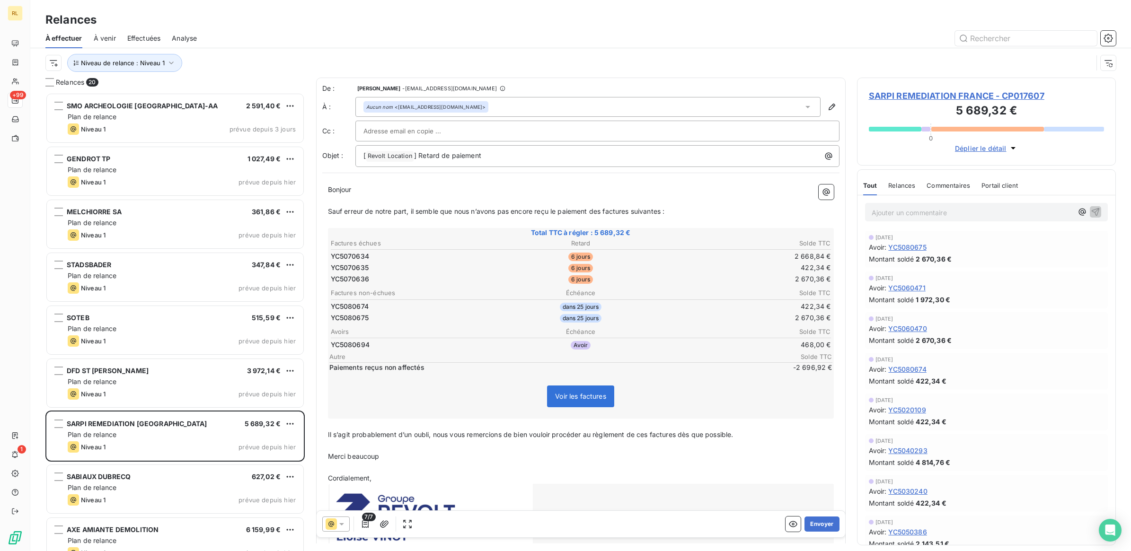
click at [342, 526] on icon at bounding box center [341, 524] width 9 height 9
click at [813, 523] on button "Envoyer" at bounding box center [821, 524] width 35 height 15
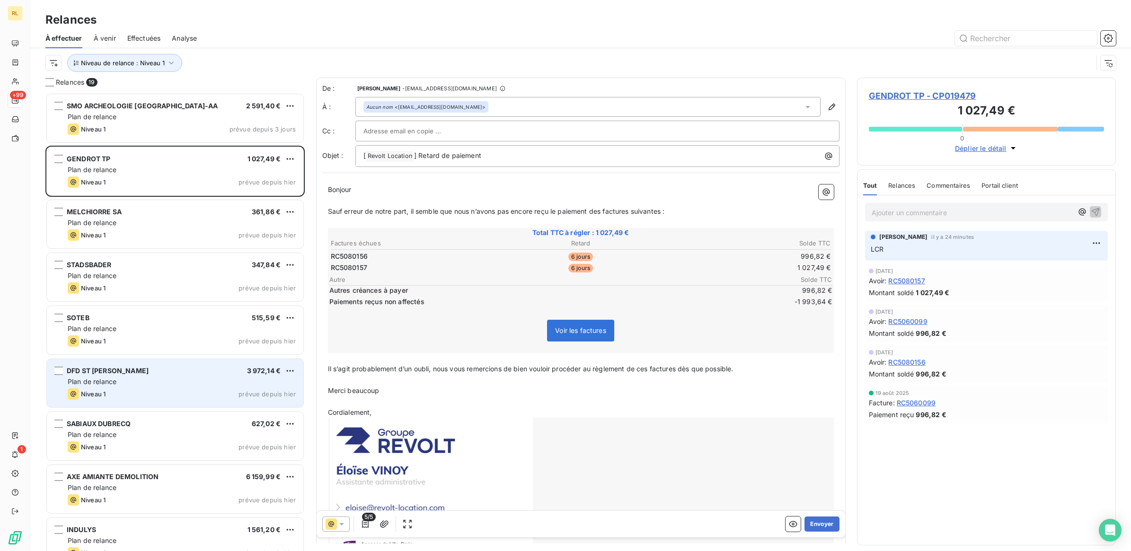
click at [196, 372] on div "DFD [GEOGRAPHIC_DATA][PERSON_NAME] 3 972,14 €" at bounding box center [182, 371] width 228 height 9
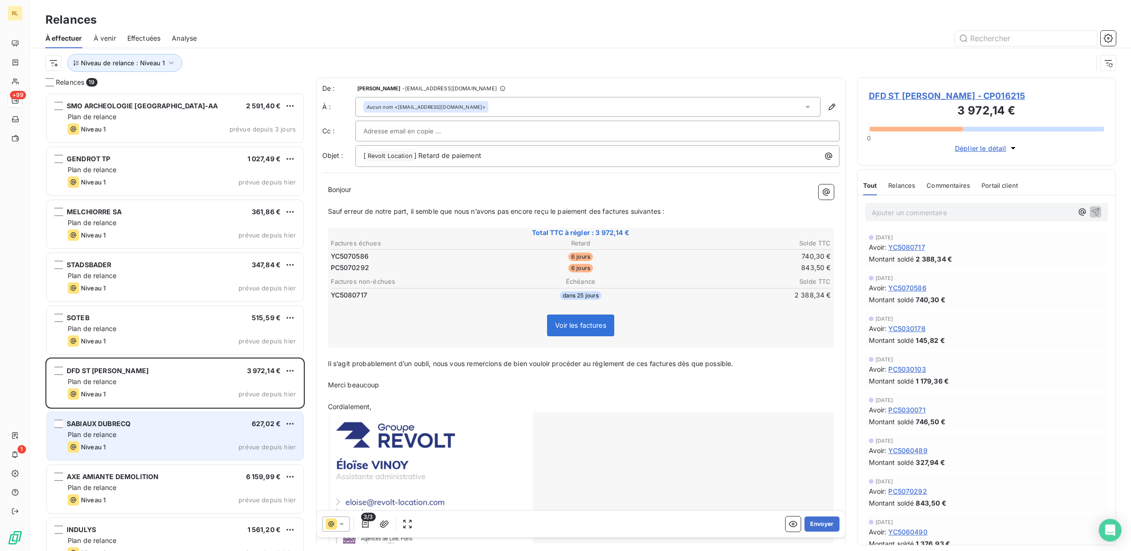
click at [180, 423] on div "SABIAUX DUBRECQ 627,02 €" at bounding box center [182, 424] width 228 height 9
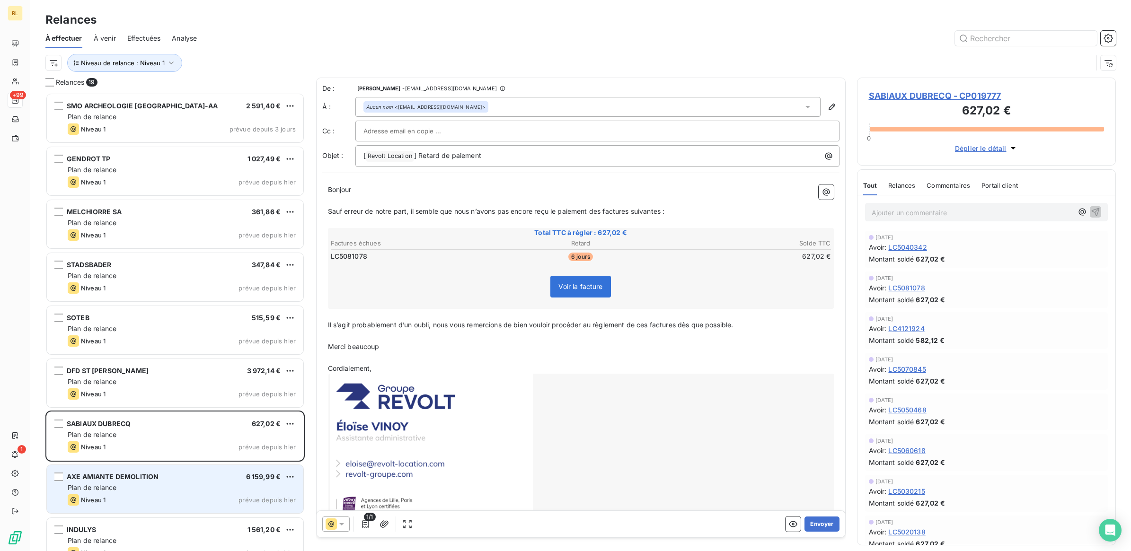
click at [180, 488] on div "Plan de relance" at bounding box center [182, 487] width 228 height 9
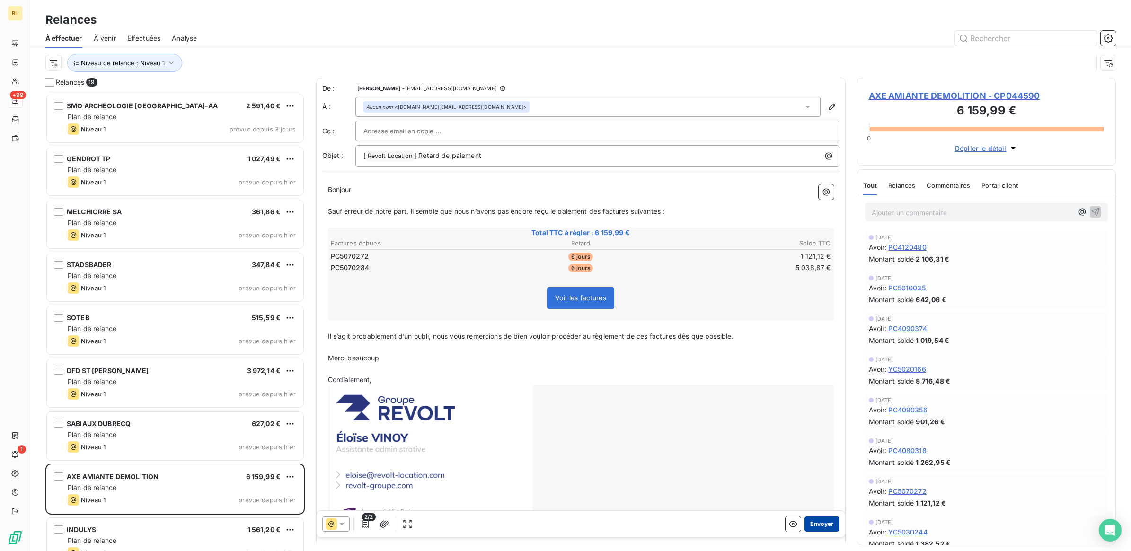
click at [809, 523] on button "Envoyer" at bounding box center [821, 524] width 35 height 15
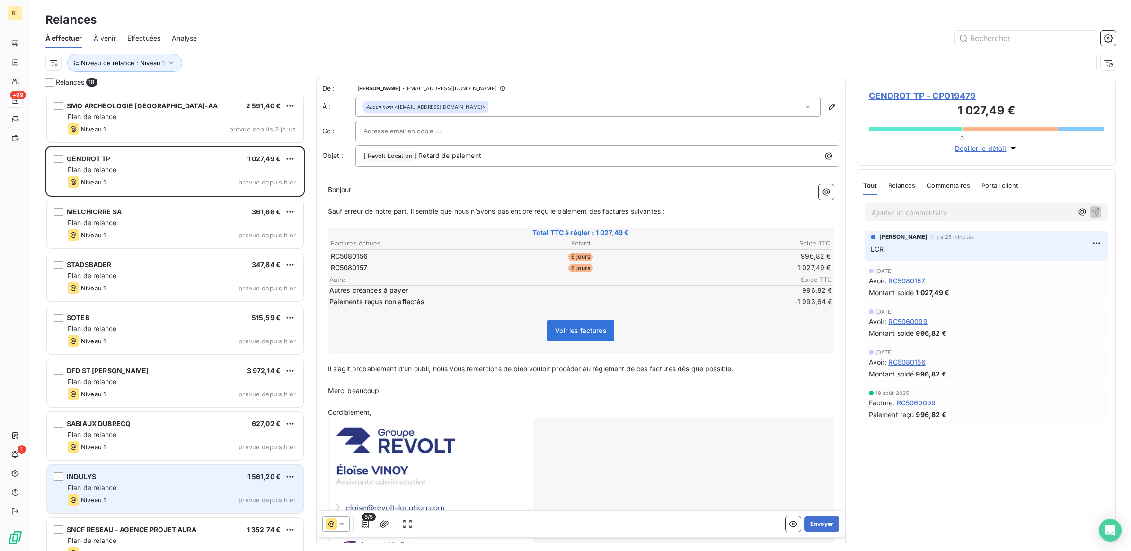
click at [178, 488] on div "Plan de relance" at bounding box center [182, 487] width 228 height 9
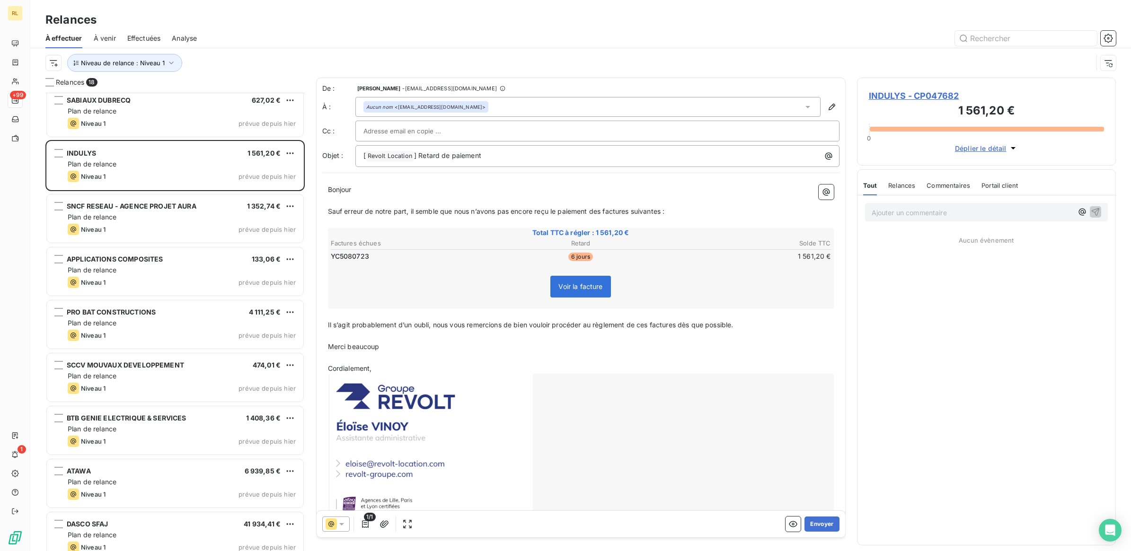
scroll to position [355, 0]
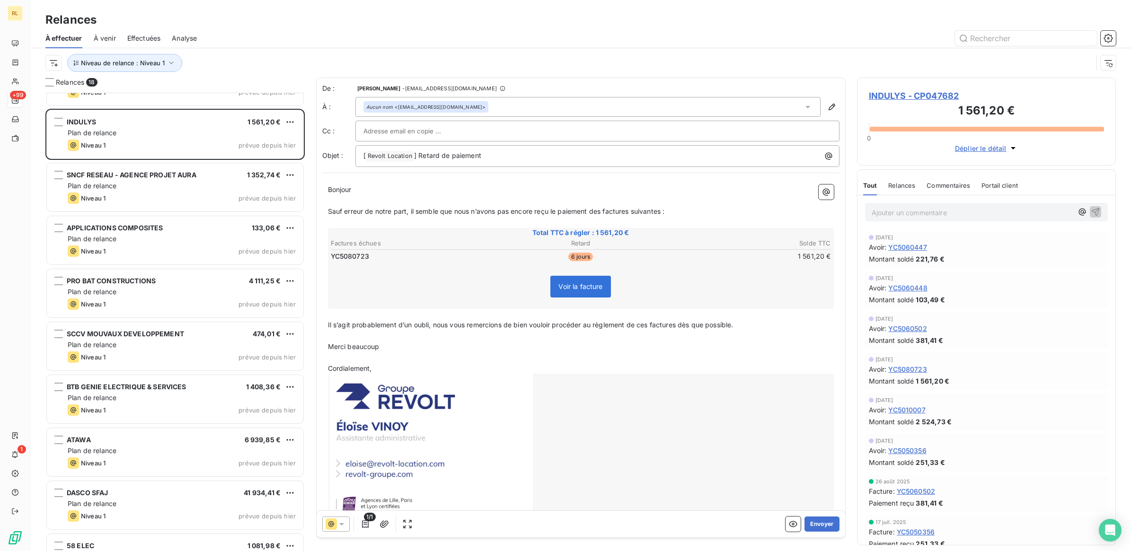
click at [342, 526] on icon at bounding box center [341, 524] width 9 height 9
click at [370, 446] on div "Niveau 1 ( J+5 )" at bounding box center [356, 448] width 57 height 11
click at [812, 523] on button "Envoyer" at bounding box center [821, 524] width 35 height 15
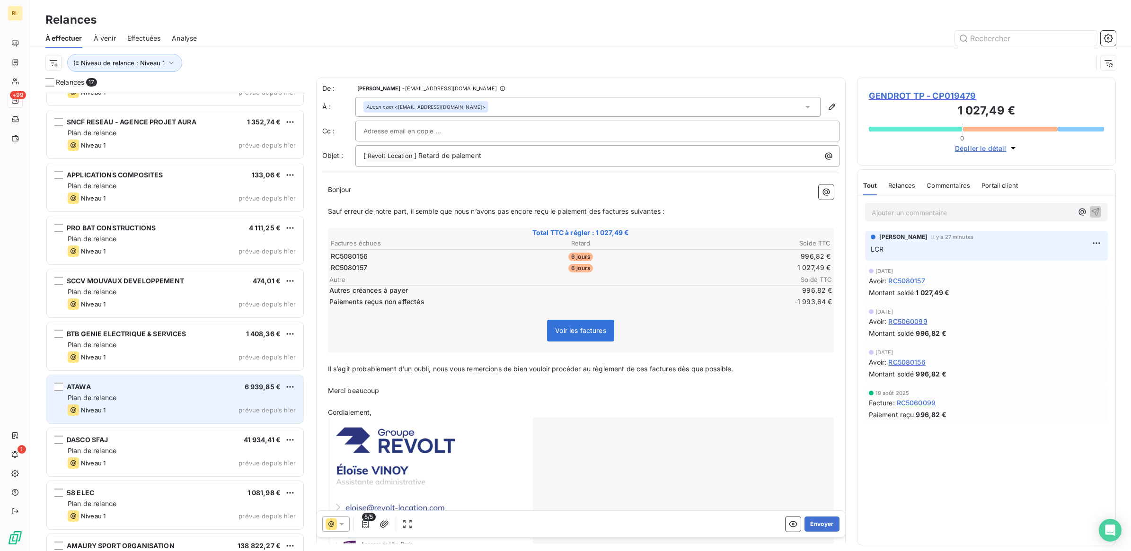
click at [196, 387] on div "ATAWA 6 939,85 €" at bounding box center [182, 387] width 228 height 9
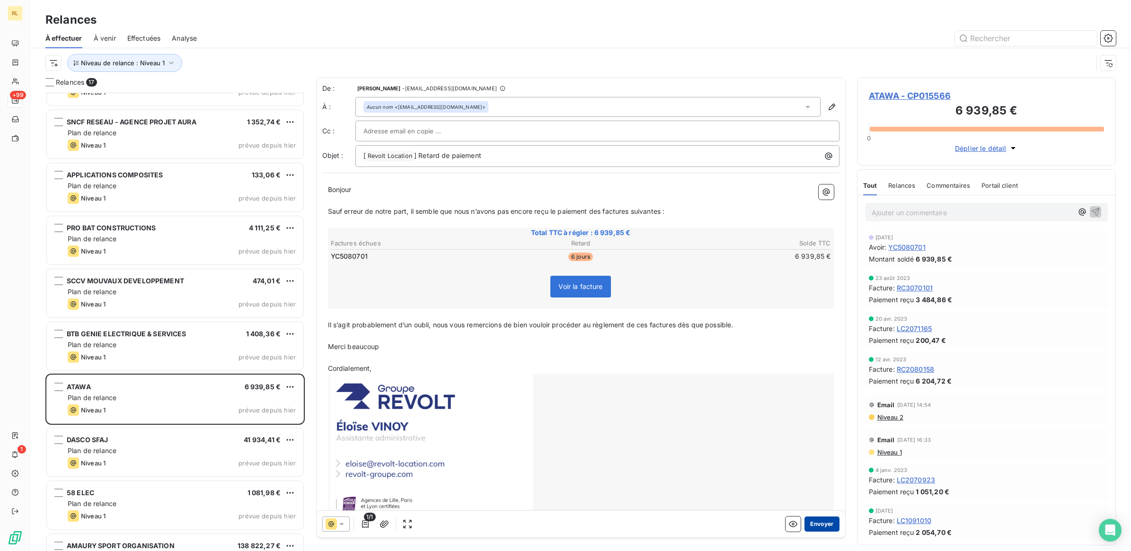
click at [814, 524] on button "Envoyer" at bounding box center [821, 524] width 35 height 15
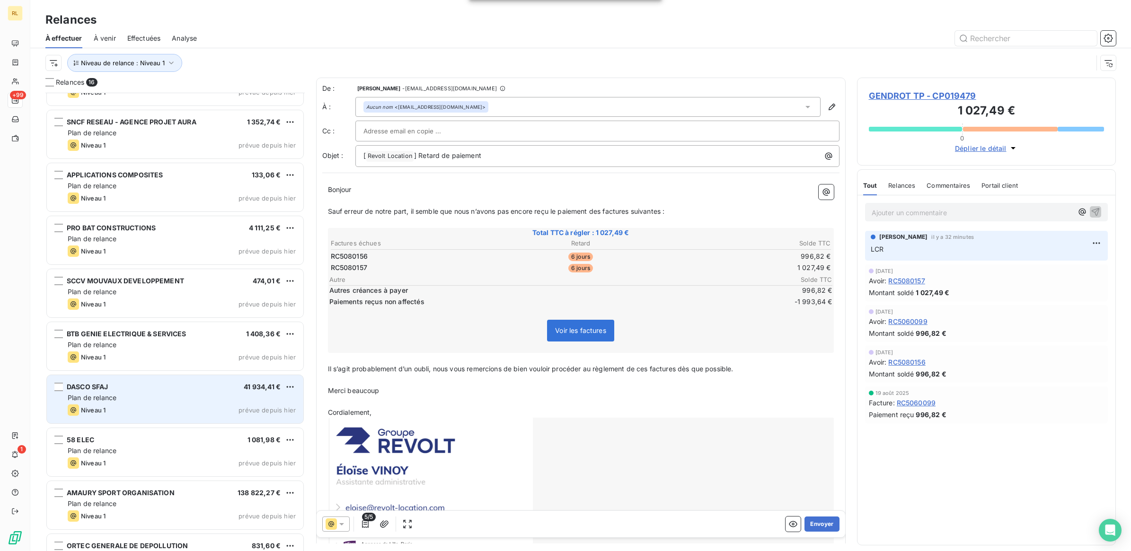
click at [161, 398] on div "Plan de relance" at bounding box center [182, 397] width 228 height 9
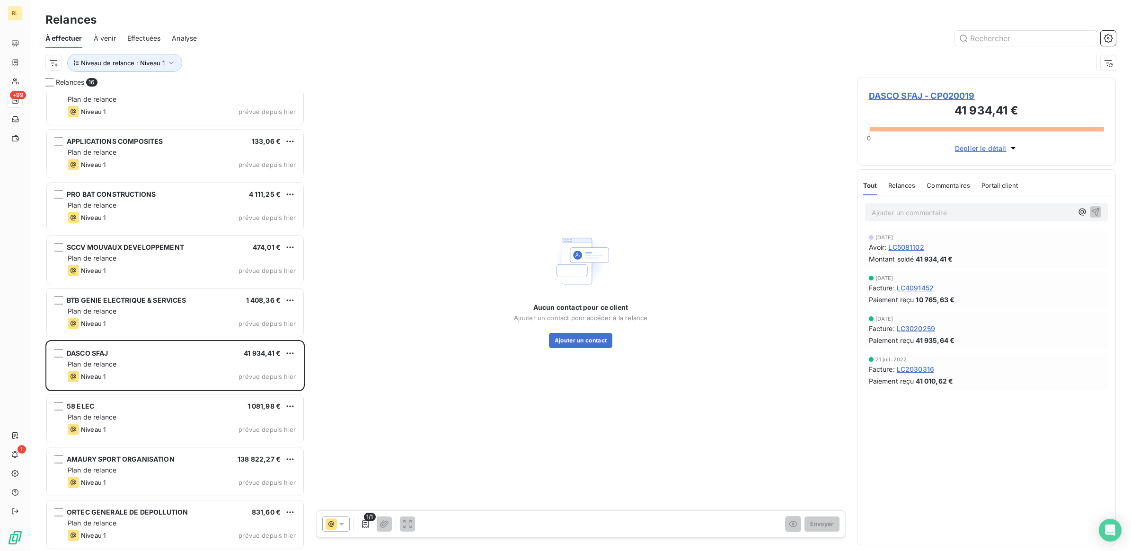
scroll to position [390, 0]
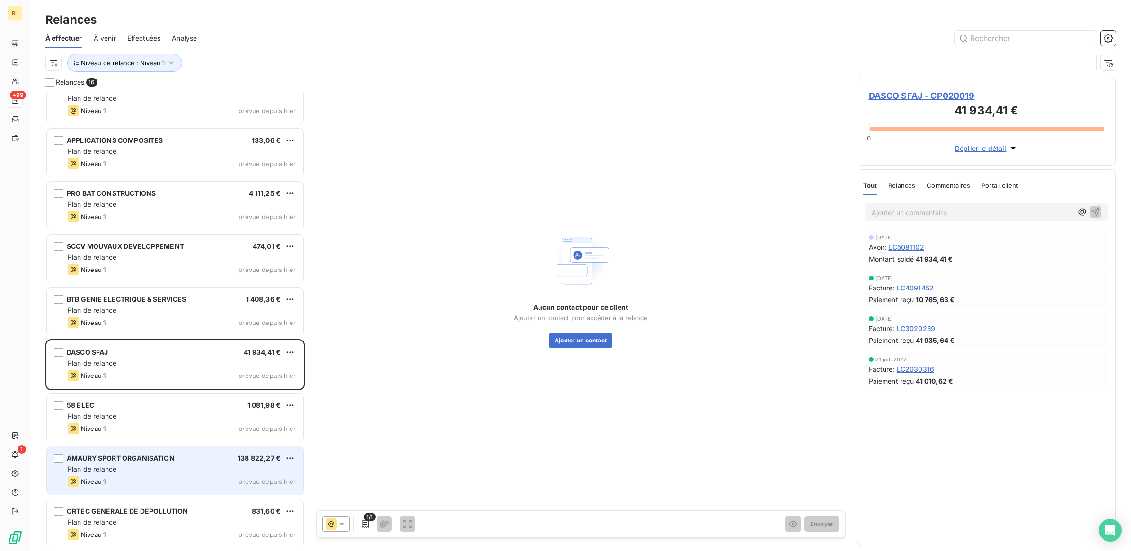
click at [202, 459] on div "AMAURY SPORT ORGANISATION 138 822,27 €" at bounding box center [182, 458] width 228 height 9
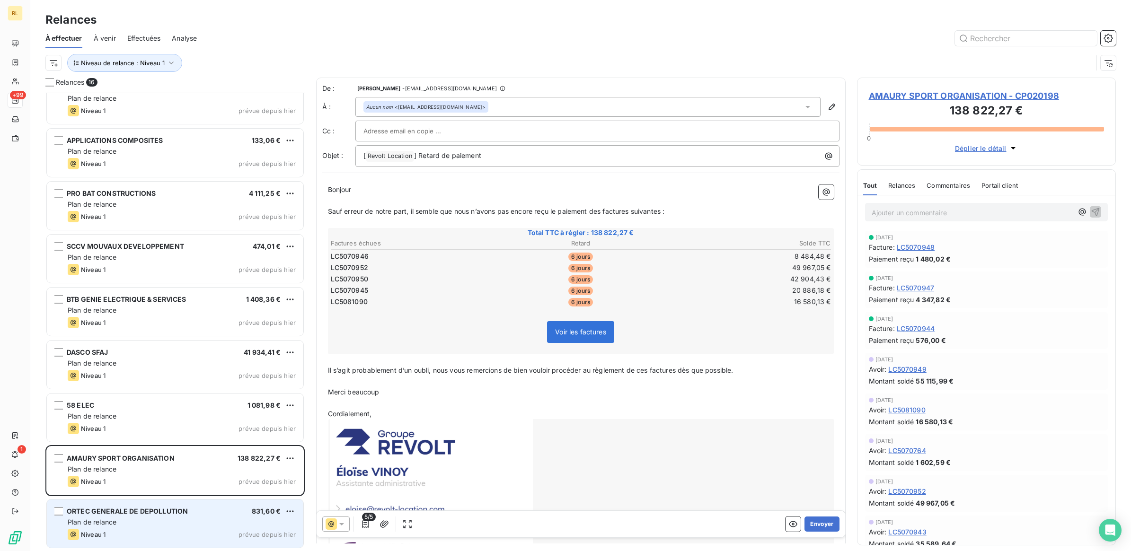
click at [138, 524] on div "Plan de relance" at bounding box center [182, 522] width 228 height 9
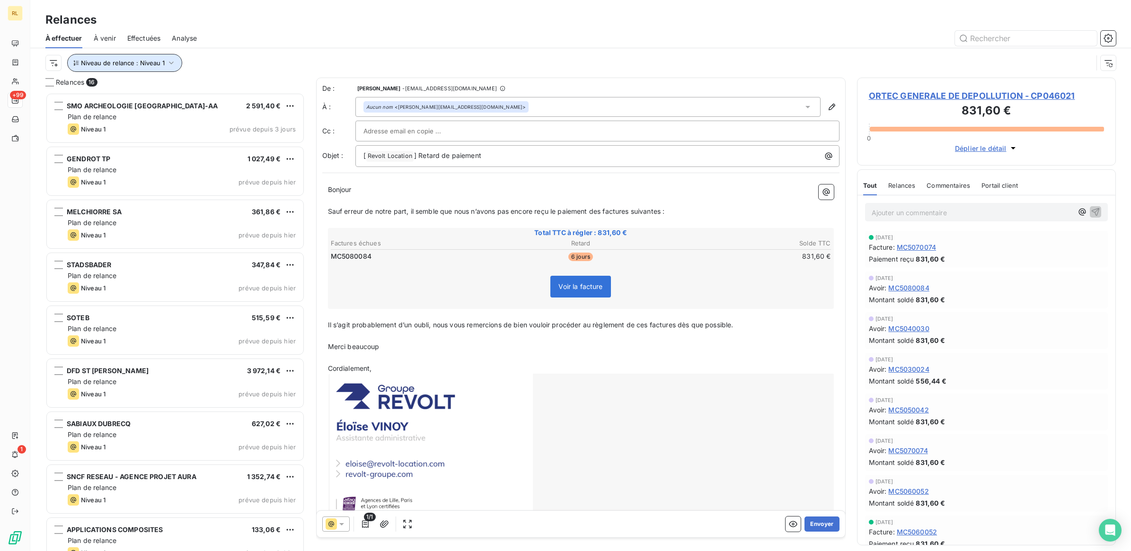
click at [171, 62] on icon "button" at bounding box center [171, 62] width 9 height 9
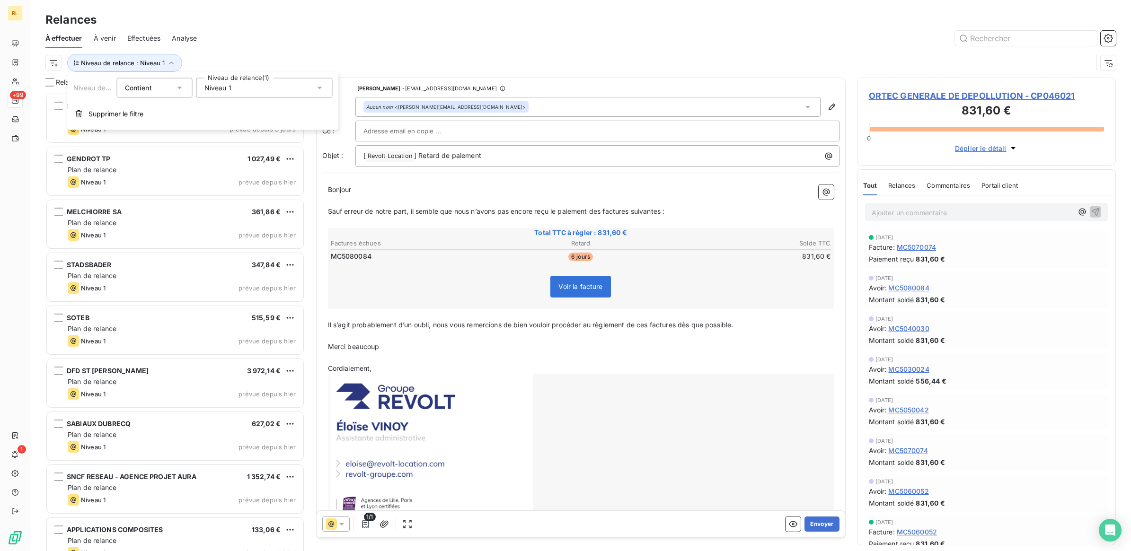
click at [321, 88] on icon at bounding box center [319, 87] width 9 height 9
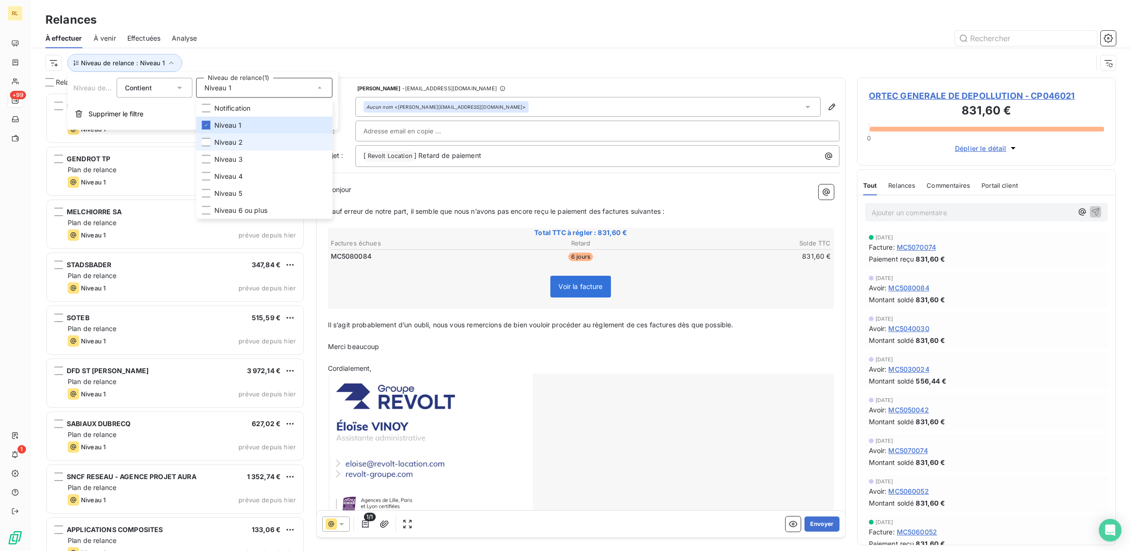
click at [255, 140] on li "Niveau 2" at bounding box center [264, 142] width 136 height 17
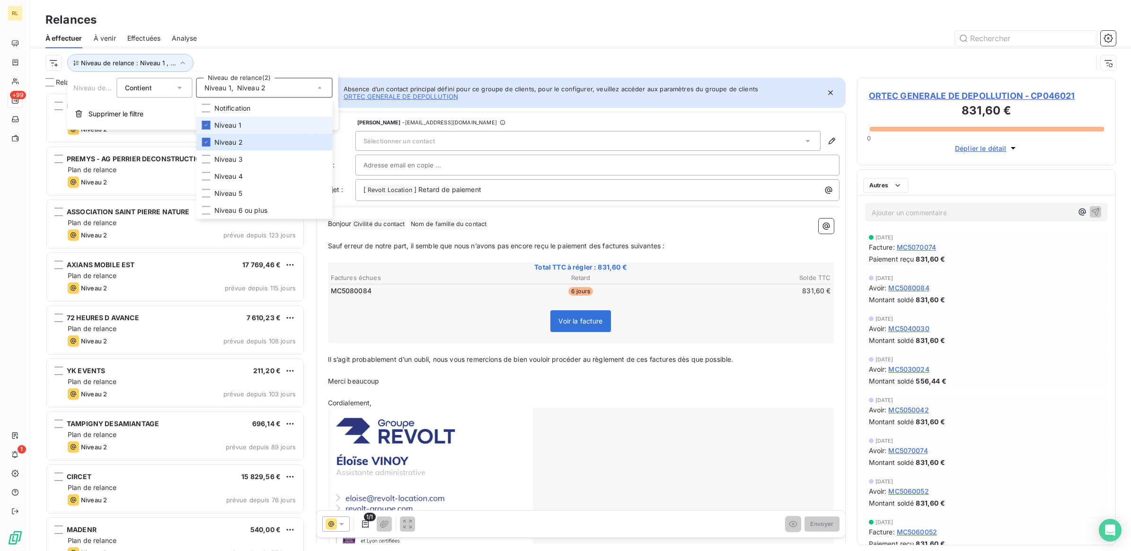
scroll to position [449, 250]
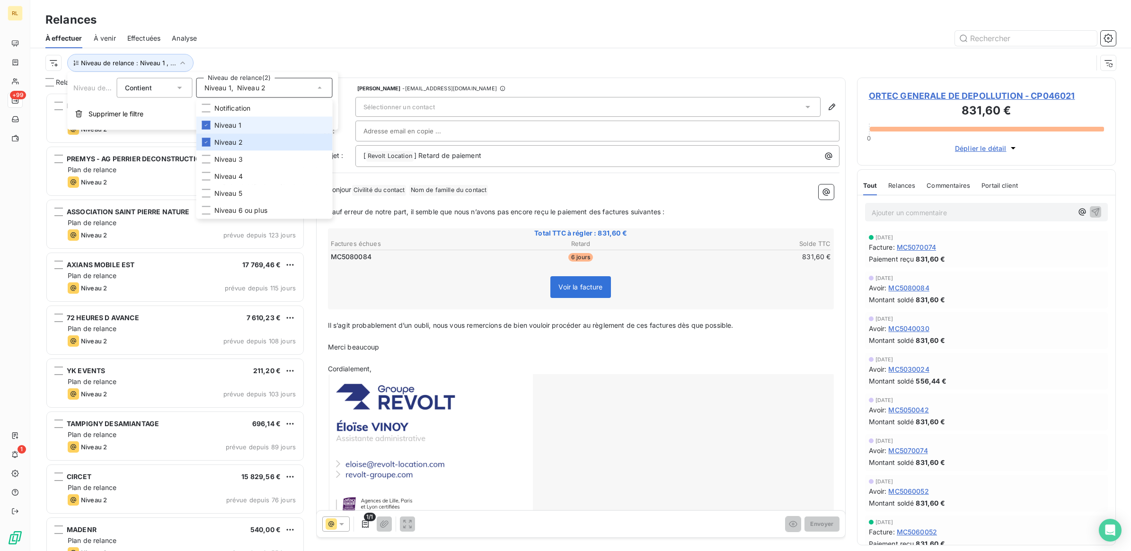
click at [255, 121] on li "Niveau 1" at bounding box center [264, 125] width 136 height 17
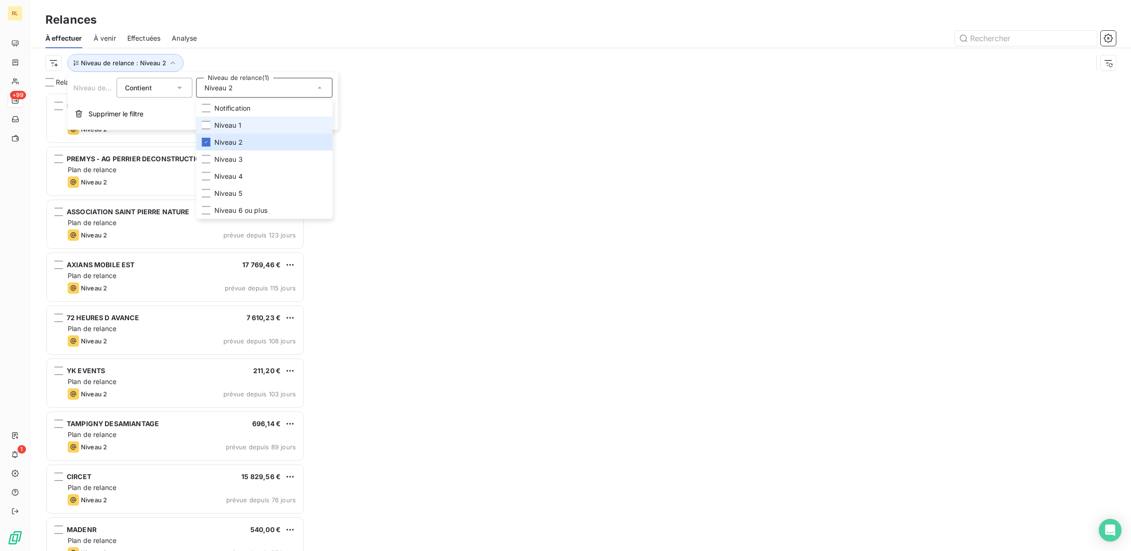
scroll to position [449, 250]
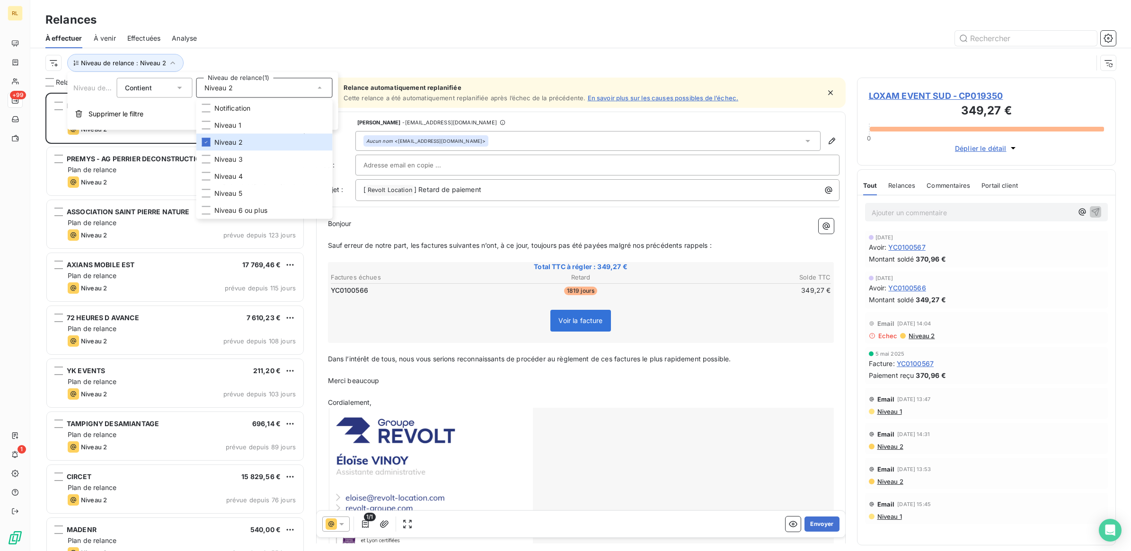
click at [306, 7] on div "Relances À effectuer À venir Effectuées Analyse Niveau de relance : Niveau 2" at bounding box center [580, 39] width 1101 height 78
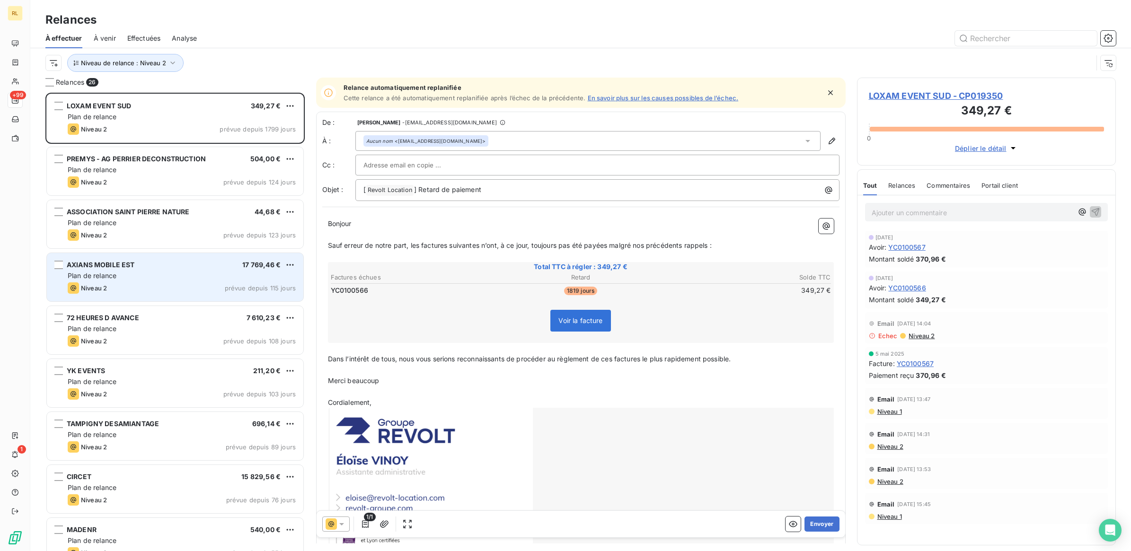
click at [224, 263] on div "AXIANS MOBILE EST 17 769,46 €" at bounding box center [182, 265] width 228 height 9
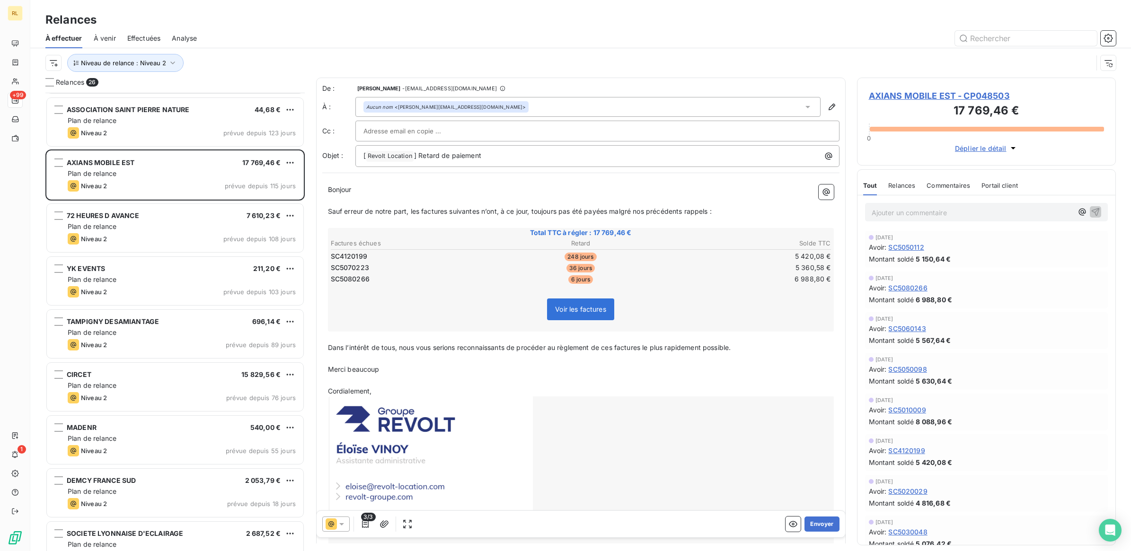
scroll to position [119, 0]
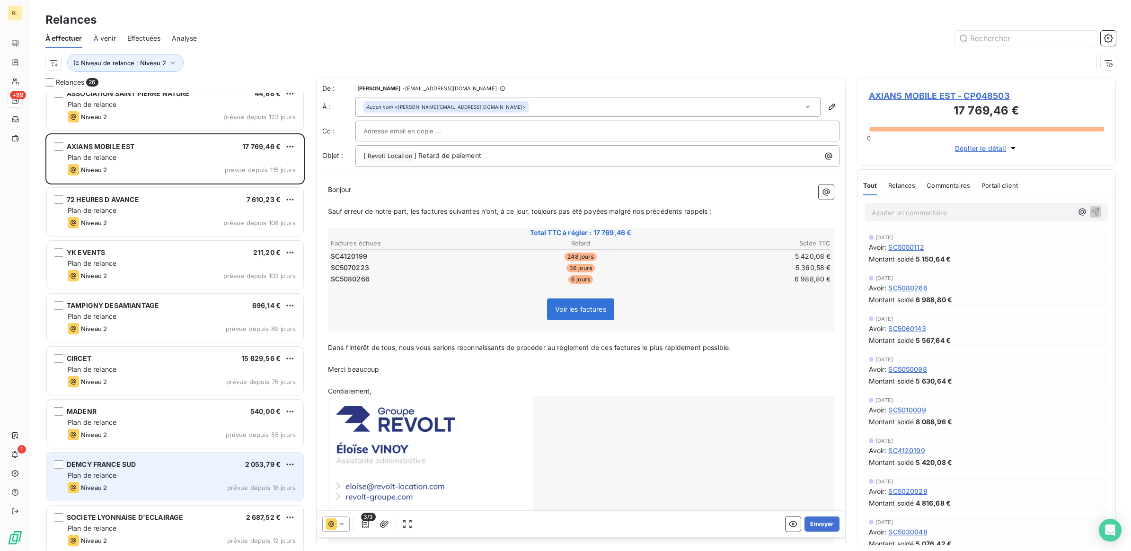
click at [188, 465] on div "DEMCY FRANCE SUD 2 053,79 €" at bounding box center [182, 464] width 228 height 9
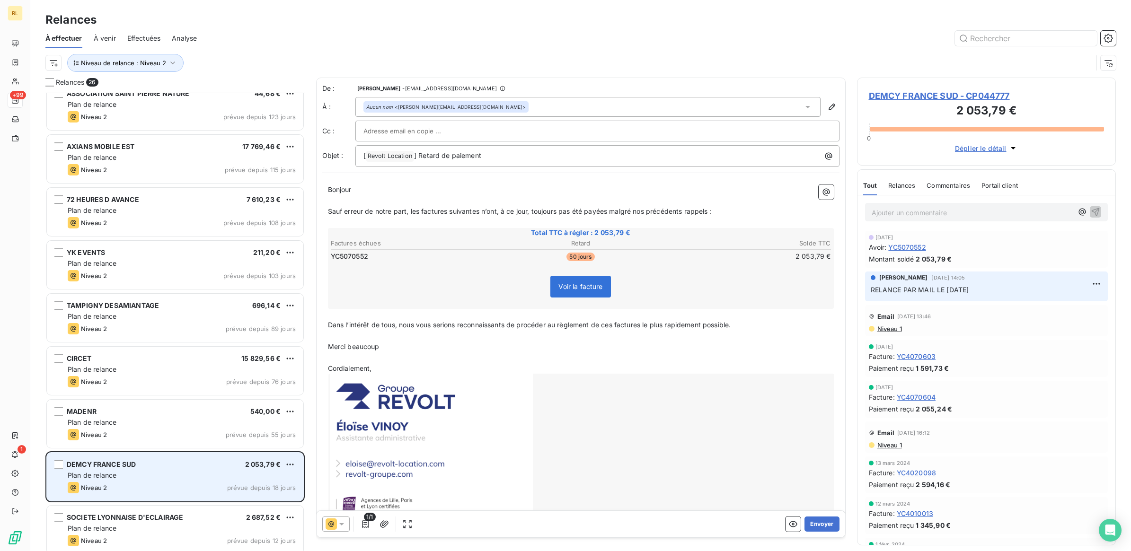
click at [171, 465] on div "DEMCY FRANCE SUD 2 053,79 €" at bounding box center [182, 464] width 228 height 9
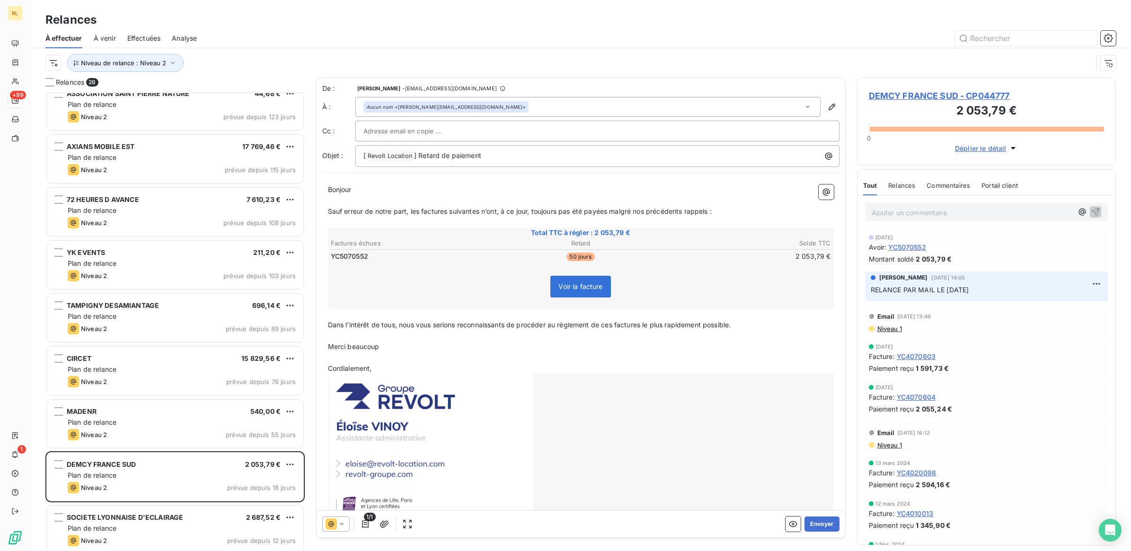
click at [341, 524] on icon at bounding box center [341, 524] width 5 height 2
click at [356, 465] on span "Niveau 2" at bounding box center [355, 467] width 28 height 9
click at [818, 526] on button "Envoyer" at bounding box center [821, 524] width 35 height 15
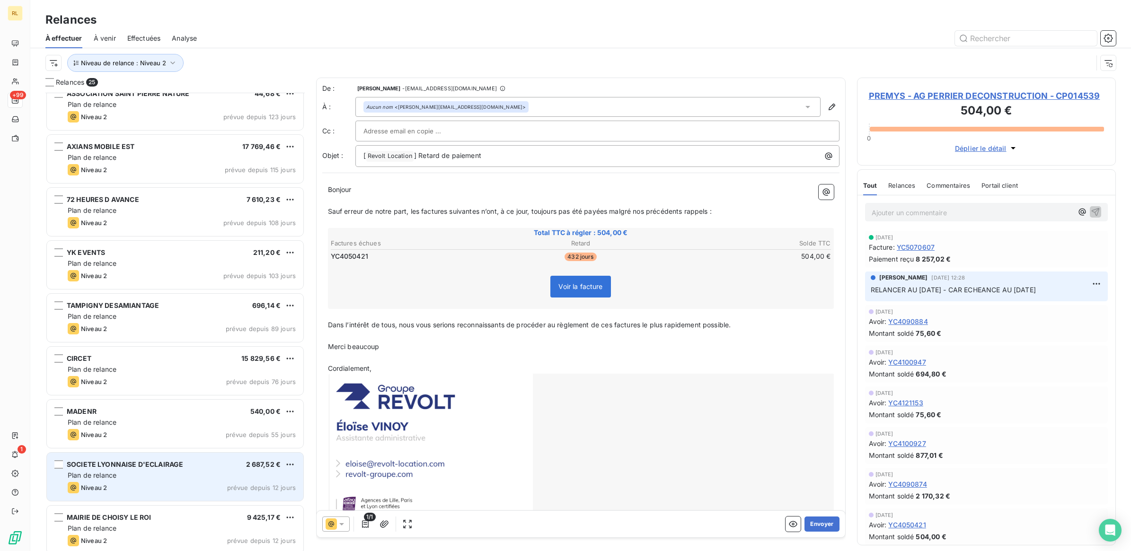
click at [185, 460] on div "SOCIETE LYONNAISE D'ECLAIRAGE 2 687,52 €" at bounding box center [182, 464] width 228 height 9
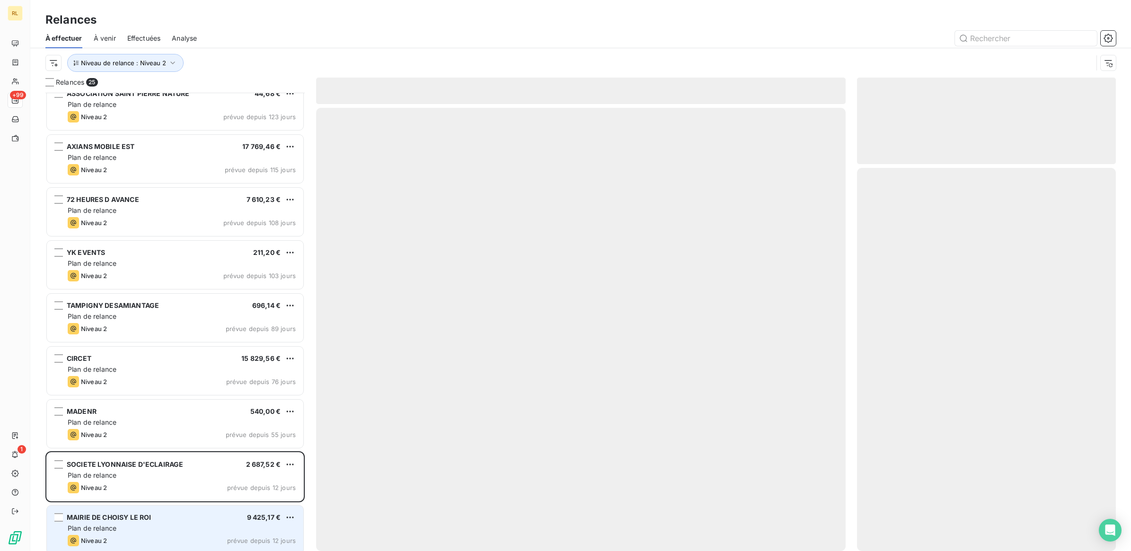
click at [167, 519] on div "MAIRIE DE CHOISY LE ROI 9 425,17 €" at bounding box center [182, 517] width 228 height 9
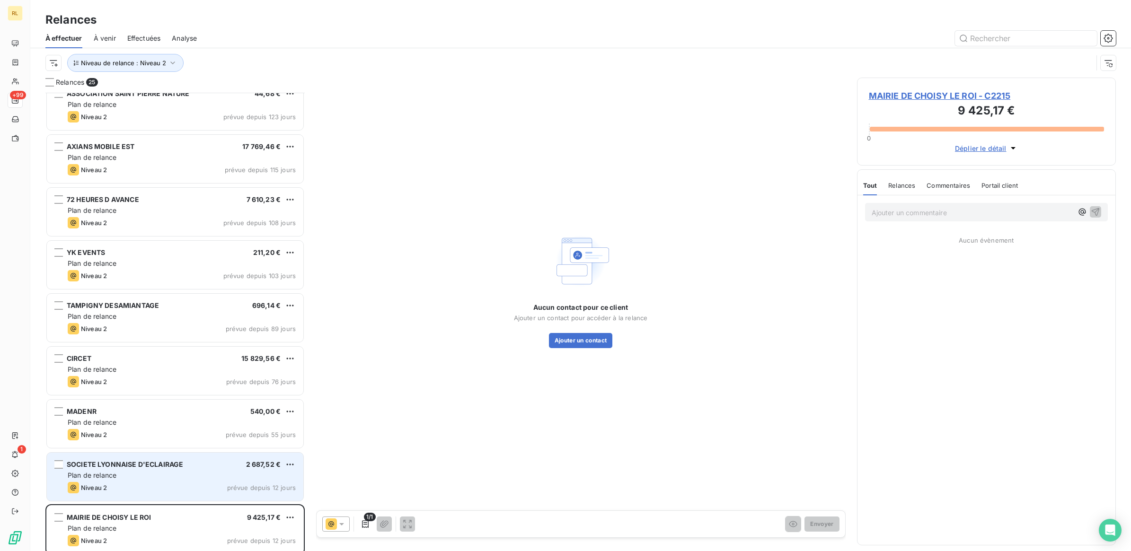
click at [187, 479] on div "Plan de relance" at bounding box center [182, 475] width 228 height 9
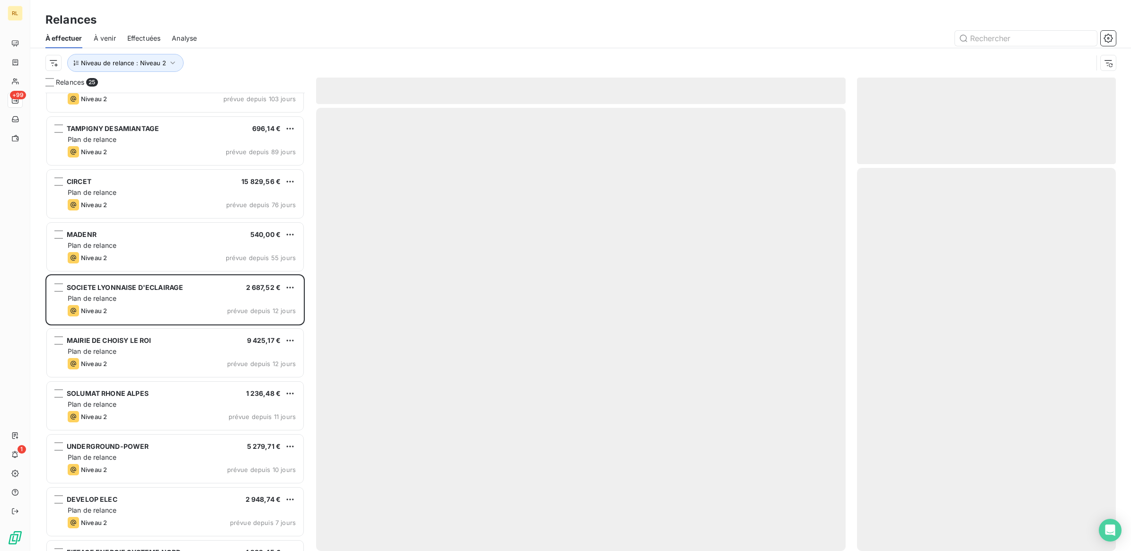
scroll to position [296, 0]
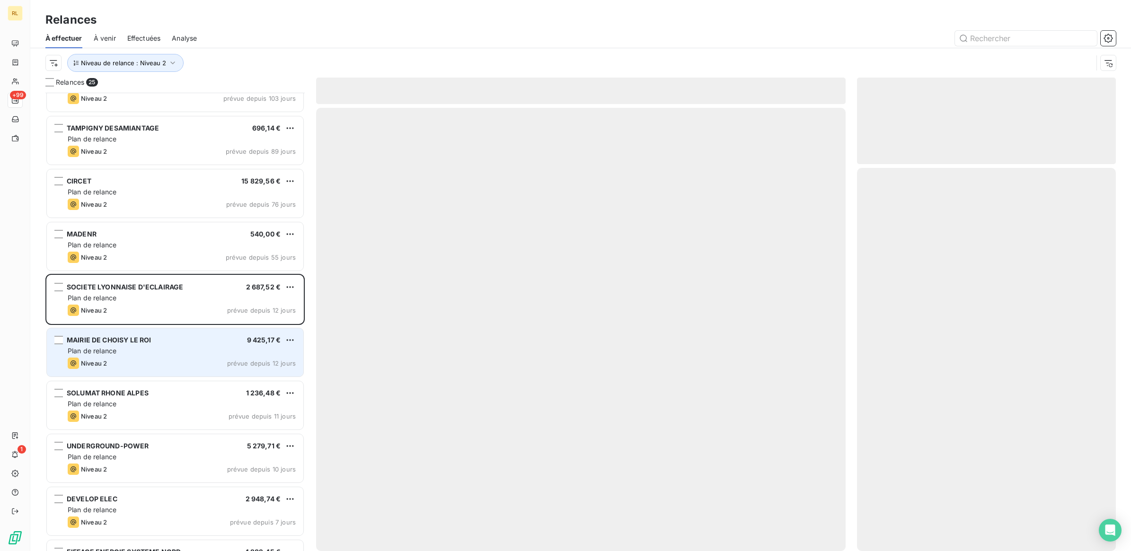
click at [157, 355] on div "Plan de relance" at bounding box center [182, 350] width 228 height 9
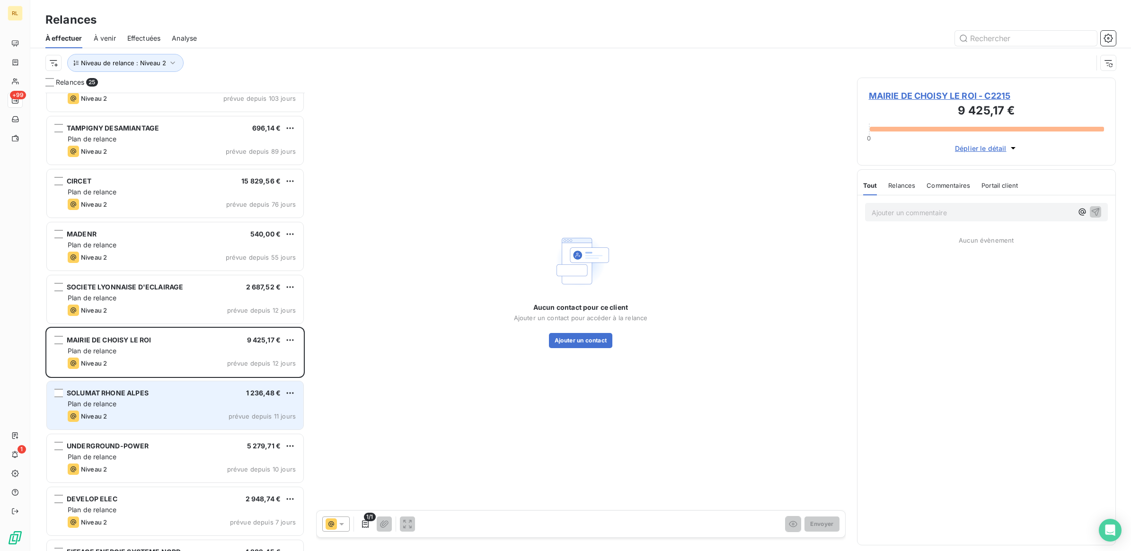
click at [162, 408] on div "Plan de relance" at bounding box center [182, 403] width 228 height 9
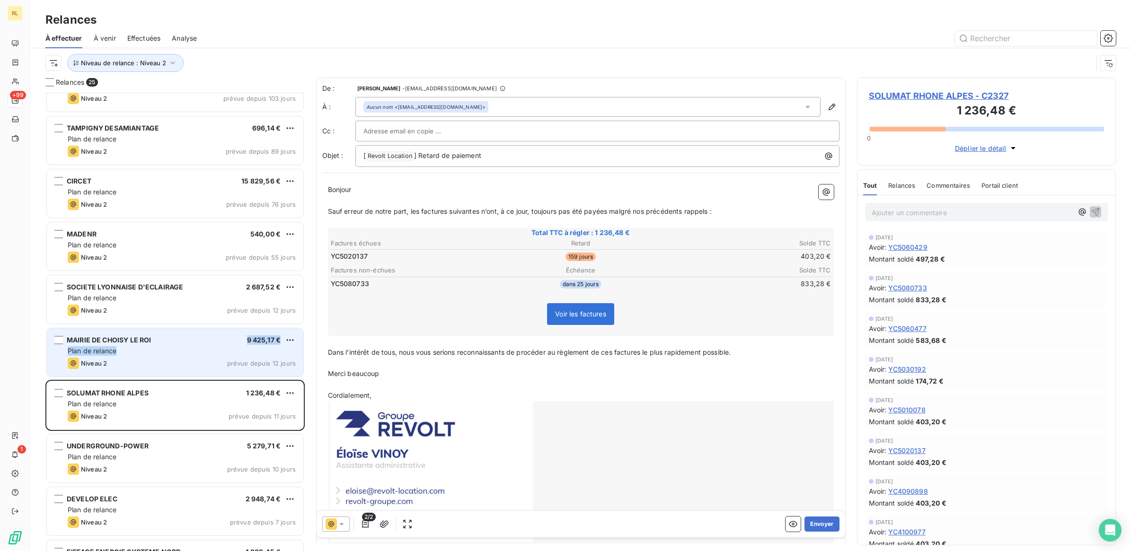
click at [200, 345] on div "MAIRIE DE CHOISY LE ROI 9 425,17 € Plan de relance Niveau 2 prévue depuis 12 jo…" at bounding box center [175, 352] width 256 height 48
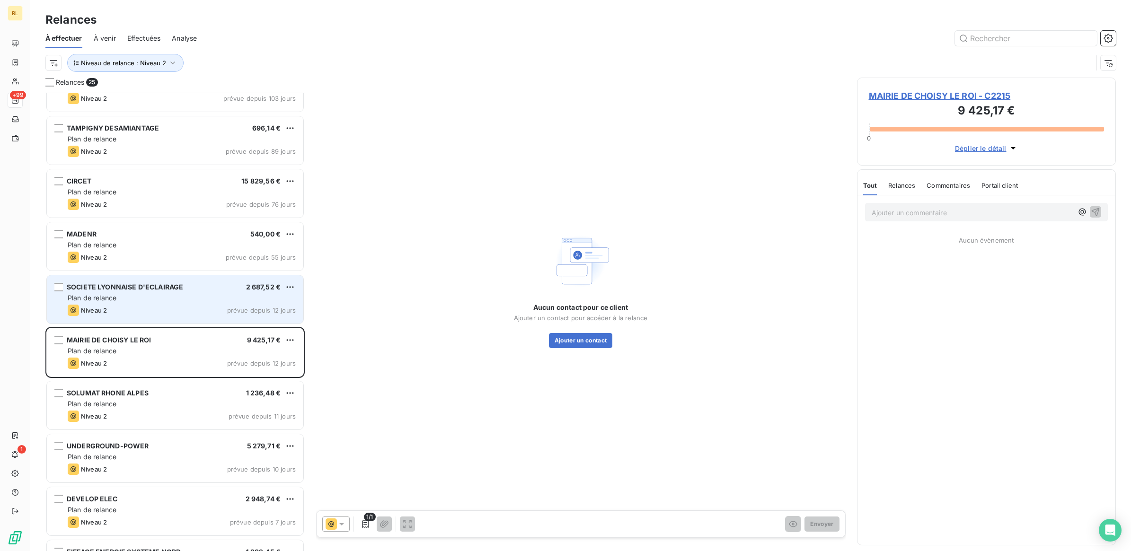
drag, startPoint x: 200, startPoint y: 345, endPoint x: 202, endPoint y: 300, distance: 45.9
click at [202, 300] on div "Plan de relance" at bounding box center [182, 297] width 228 height 9
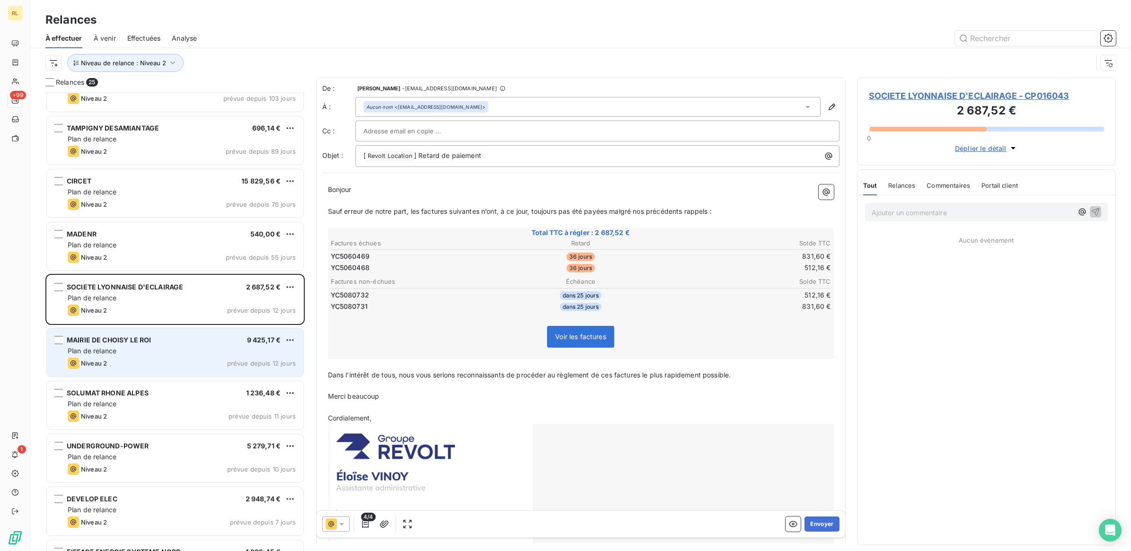
click at [148, 361] on div "Niveau 2 prévue depuis 12 jours" at bounding box center [182, 363] width 228 height 11
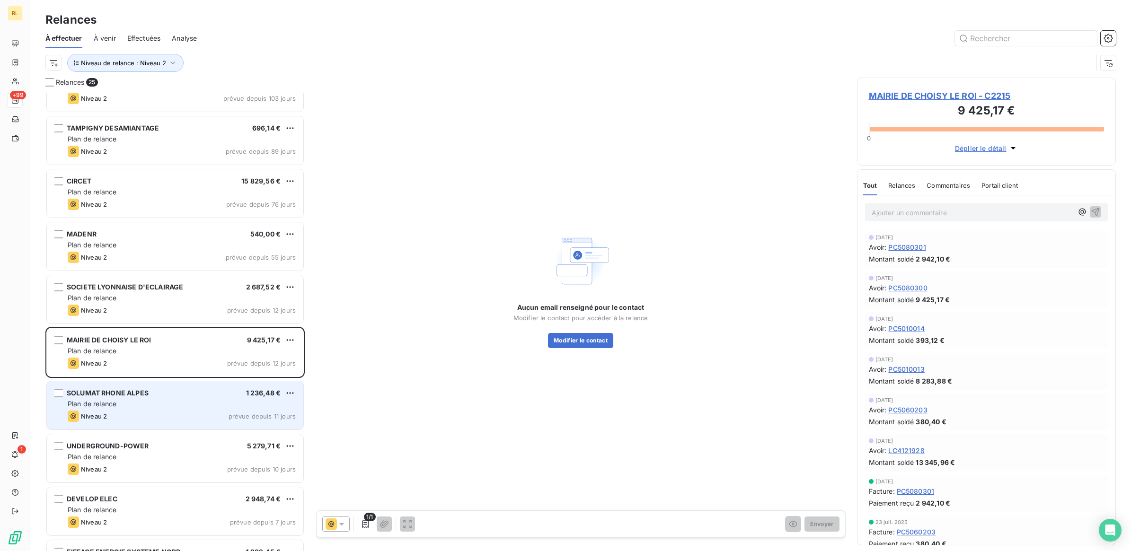
click at [182, 408] on div "Plan de relance" at bounding box center [182, 403] width 228 height 9
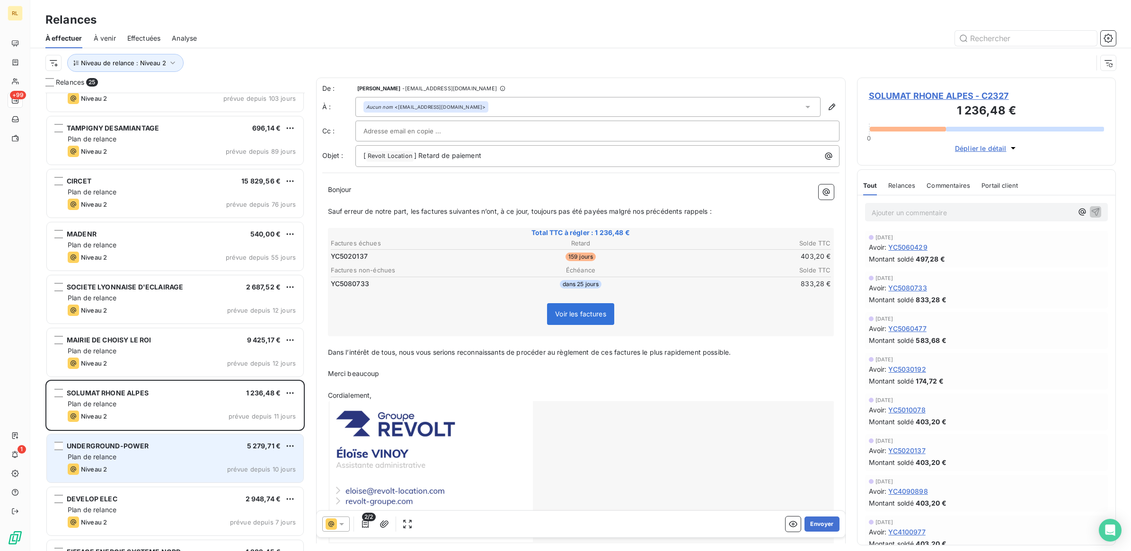
click at [176, 455] on div "Plan de relance" at bounding box center [182, 456] width 228 height 9
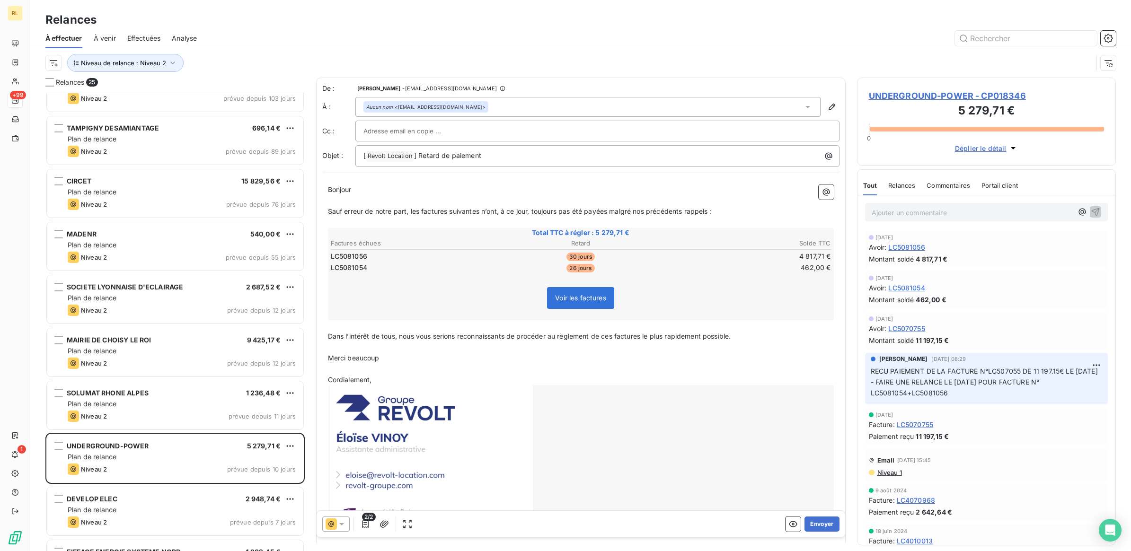
click at [342, 526] on icon at bounding box center [341, 524] width 9 height 9
click at [346, 448] on span "Niveau 1" at bounding box center [354, 448] width 27 height 9
click at [817, 524] on button "Envoyer" at bounding box center [821, 524] width 35 height 15
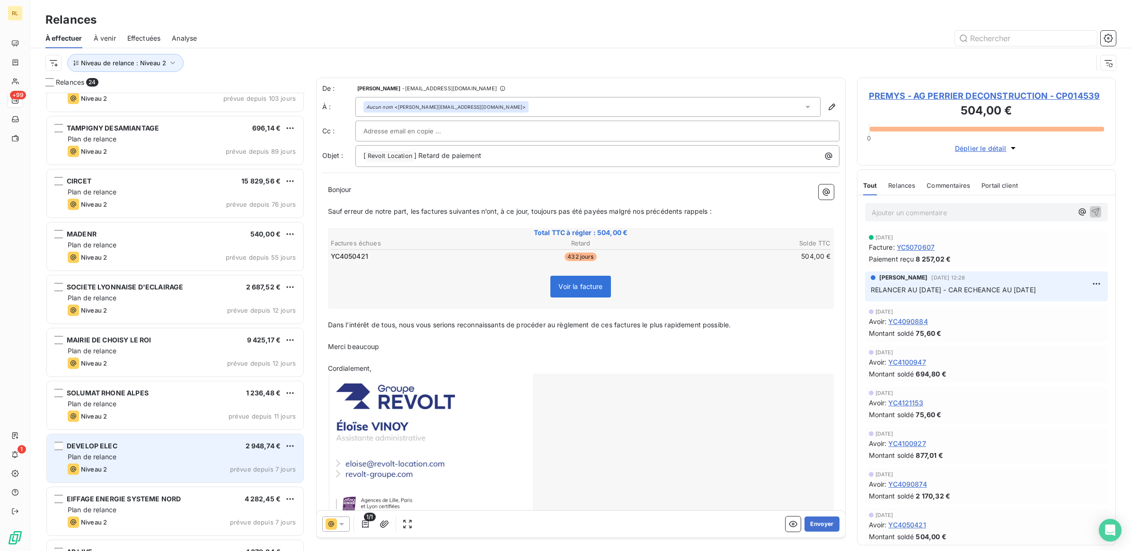
click at [176, 453] on div "Plan de relance" at bounding box center [182, 456] width 228 height 9
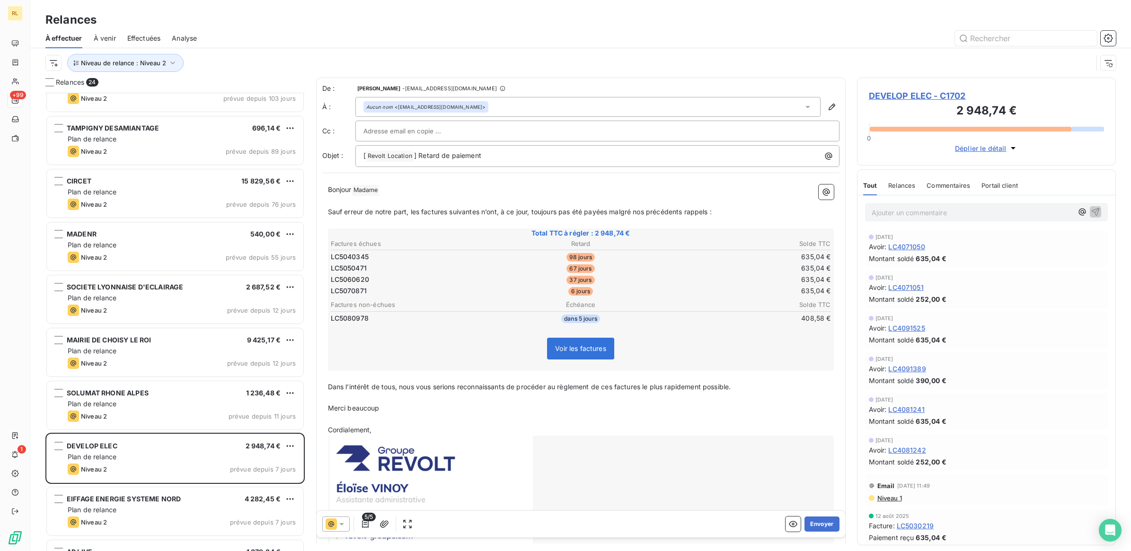
scroll to position [591, 0]
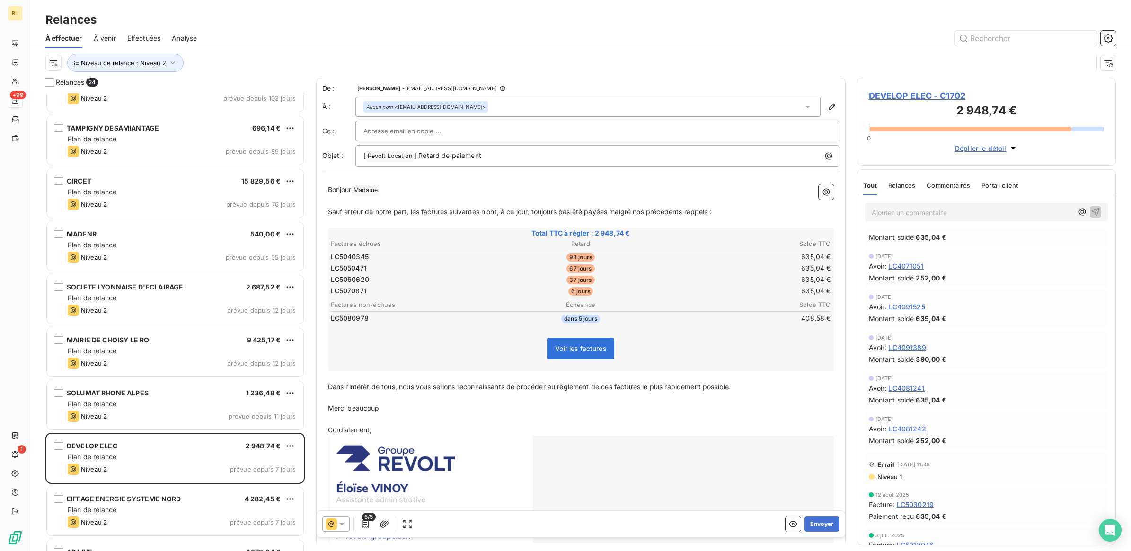
click at [345, 523] on icon at bounding box center [341, 524] width 9 height 9
click at [356, 467] on span "Niveau 2" at bounding box center [355, 467] width 28 height 9
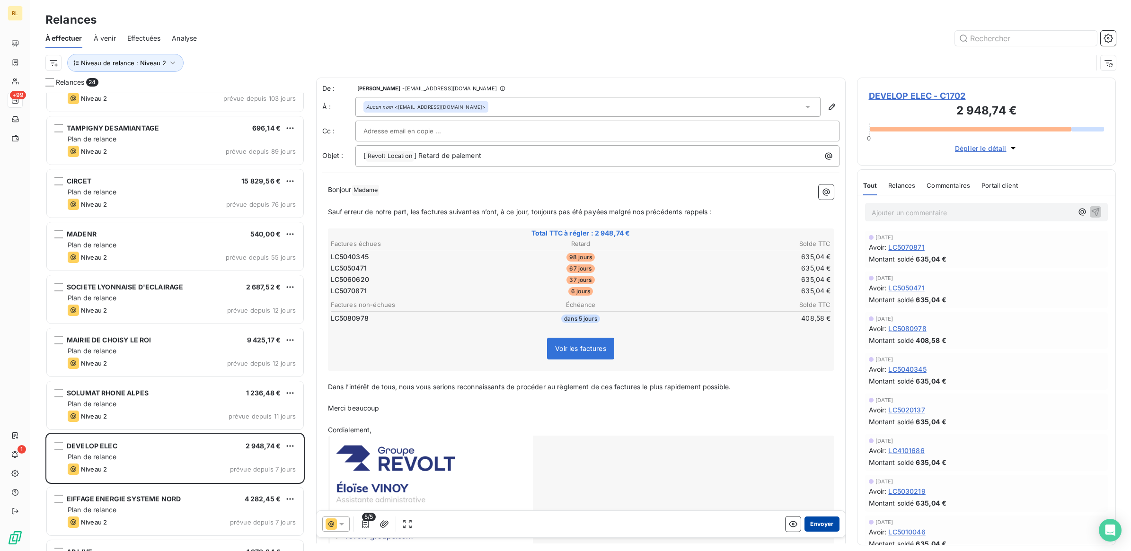
click at [813, 523] on button "Envoyer" at bounding box center [821, 524] width 35 height 15
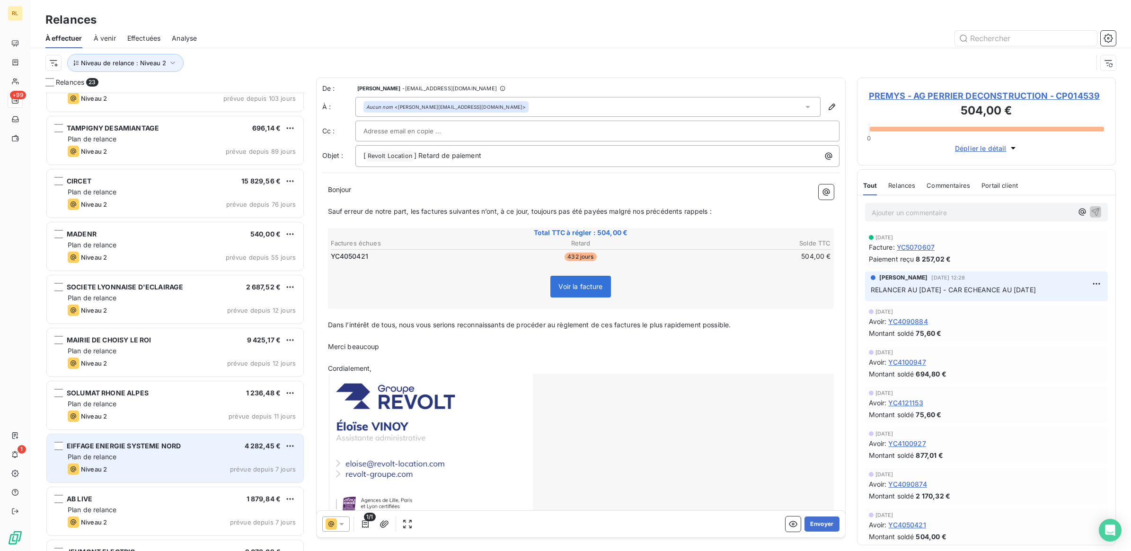
click at [171, 449] on span "EIFFAGE ENERGIE SYSTEME NORD" at bounding box center [124, 446] width 114 height 8
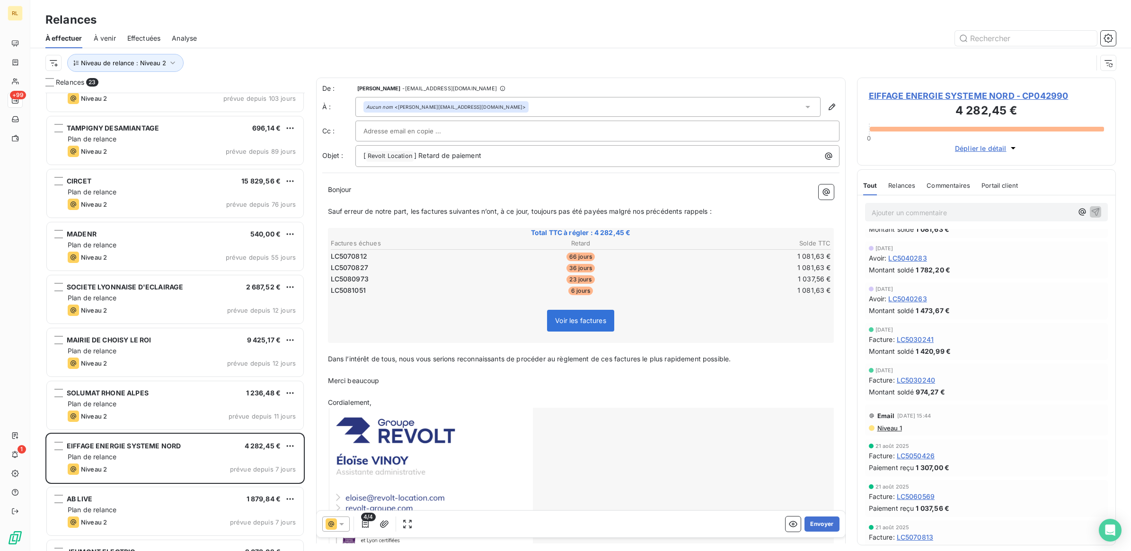
scroll to position [473, 0]
click at [344, 524] on icon at bounding box center [341, 524] width 9 height 9
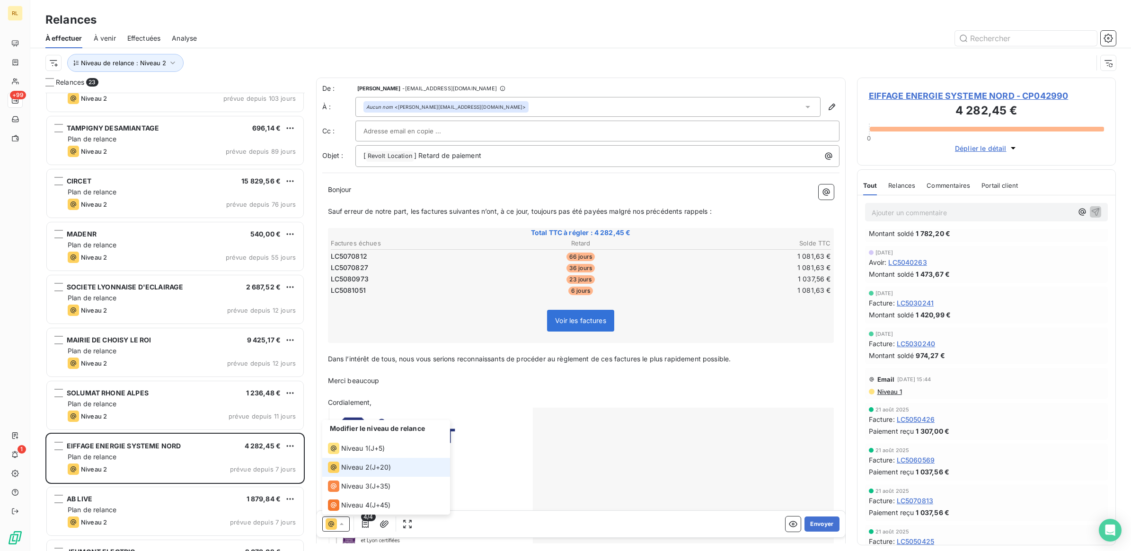
click at [344, 524] on icon at bounding box center [341, 524] width 9 height 9
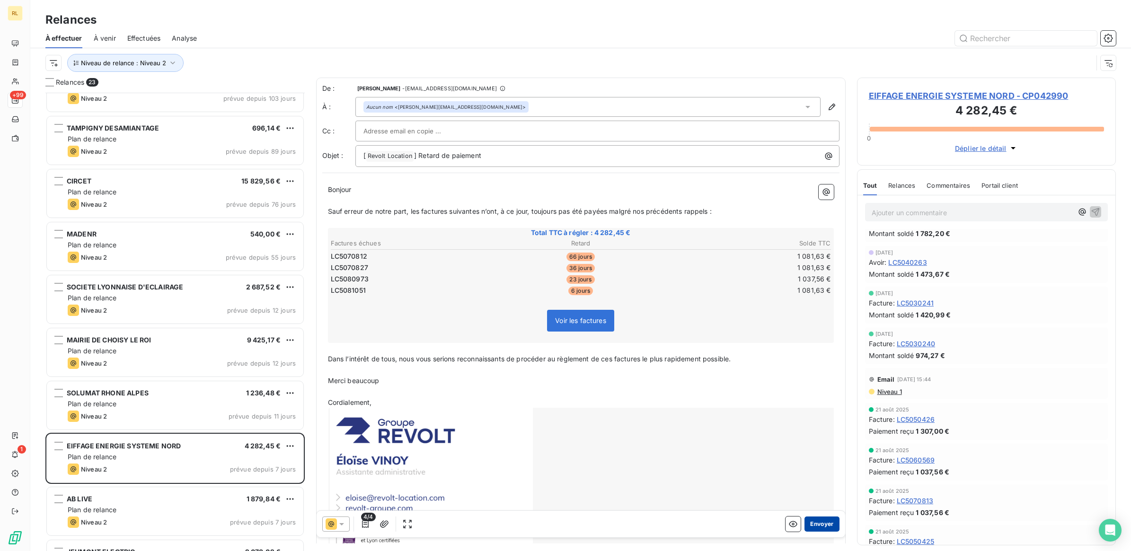
click at [824, 526] on button "Envoyer" at bounding box center [821, 524] width 35 height 15
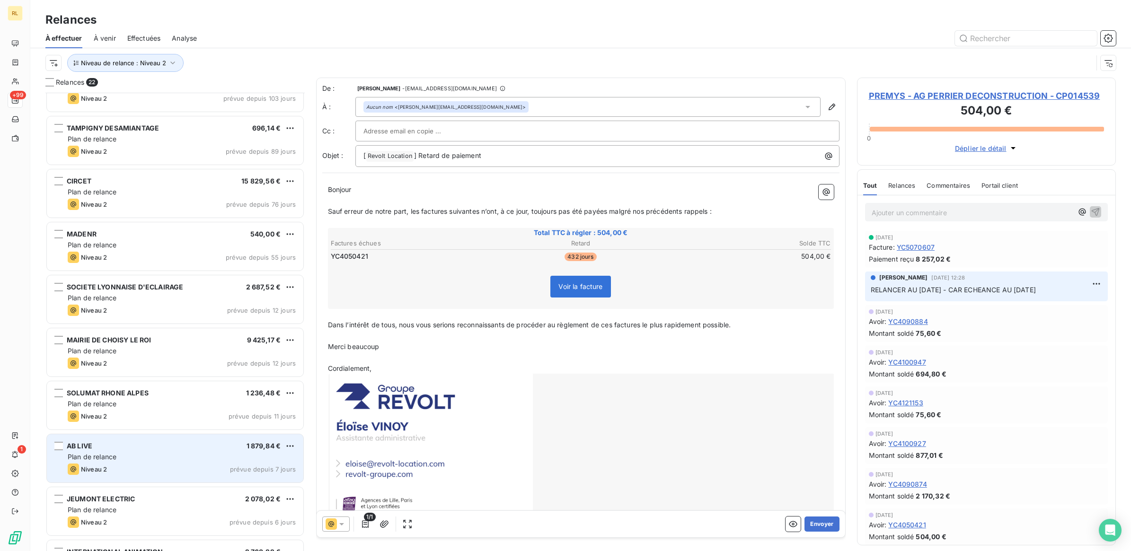
click at [178, 445] on div "AB LIVE 1 879,84 €" at bounding box center [182, 446] width 228 height 9
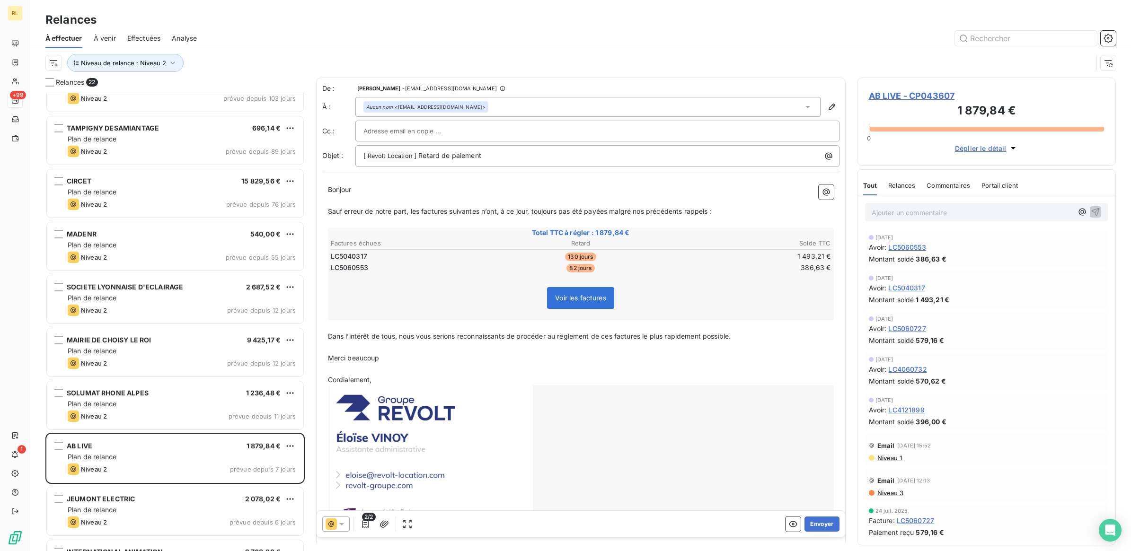
click at [341, 522] on icon at bounding box center [341, 524] width 9 height 9
click at [352, 463] on span "Niveau 2" at bounding box center [355, 467] width 28 height 9
click at [821, 524] on button "Envoyer" at bounding box center [821, 524] width 35 height 15
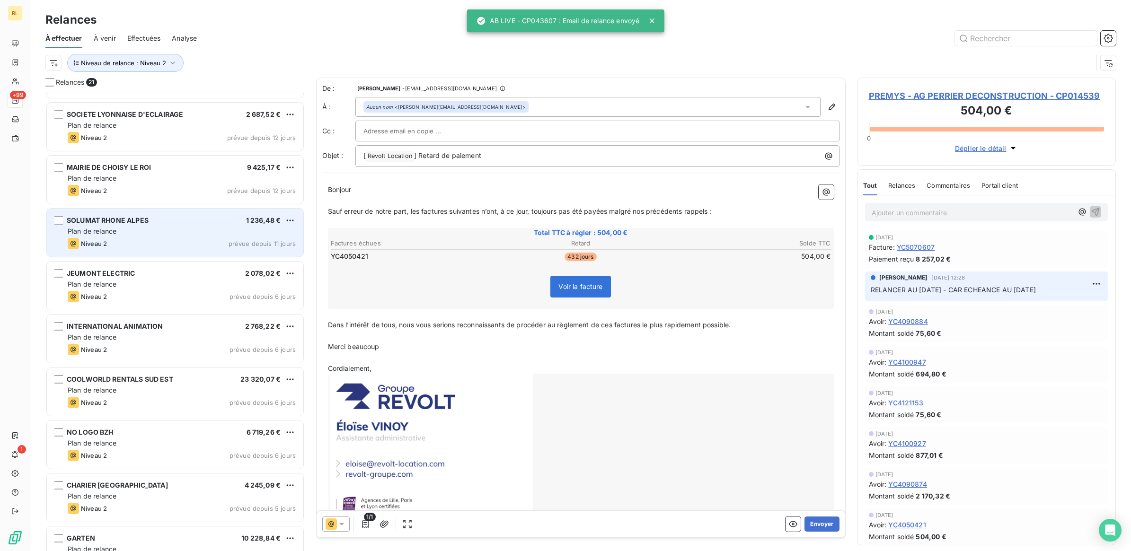
scroll to position [474, 0]
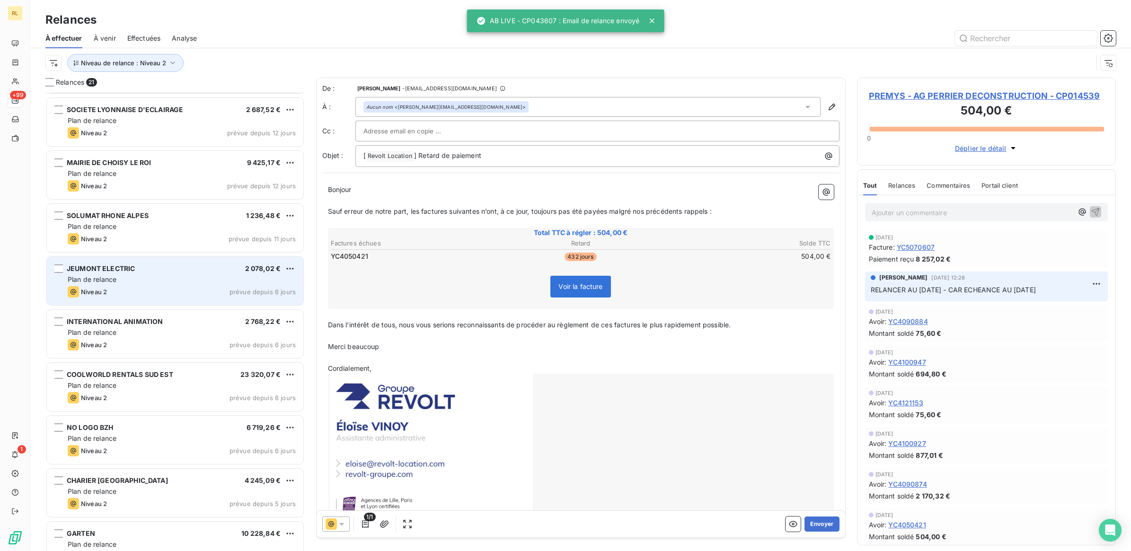
click at [148, 282] on div "Plan de relance" at bounding box center [182, 279] width 228 height 9
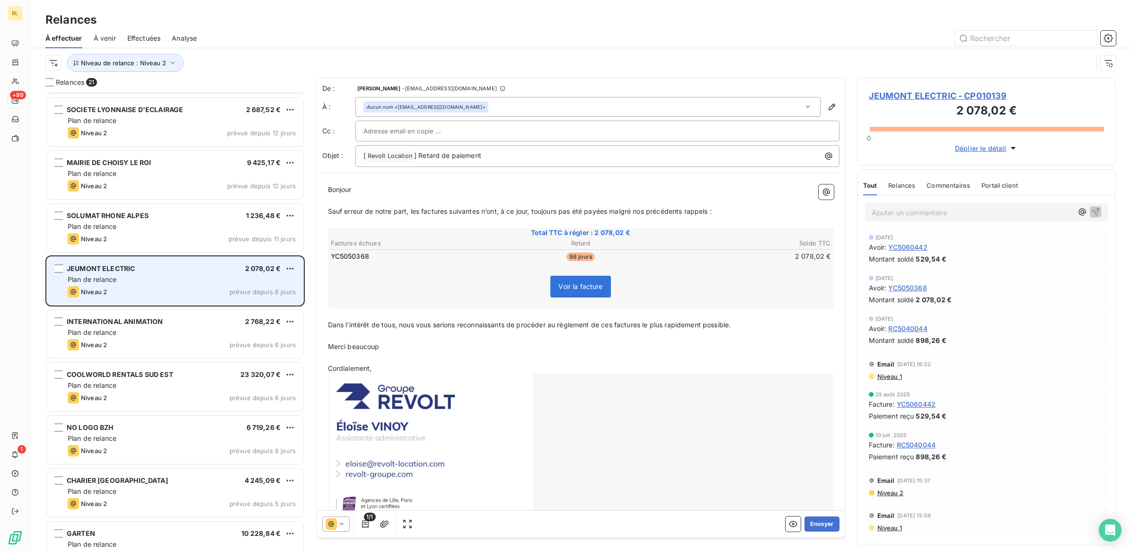
click at [165, 290] on div "Niveau 2 prévue depuis 6 jours" at bounding box center [182, 291] width 228 height 11
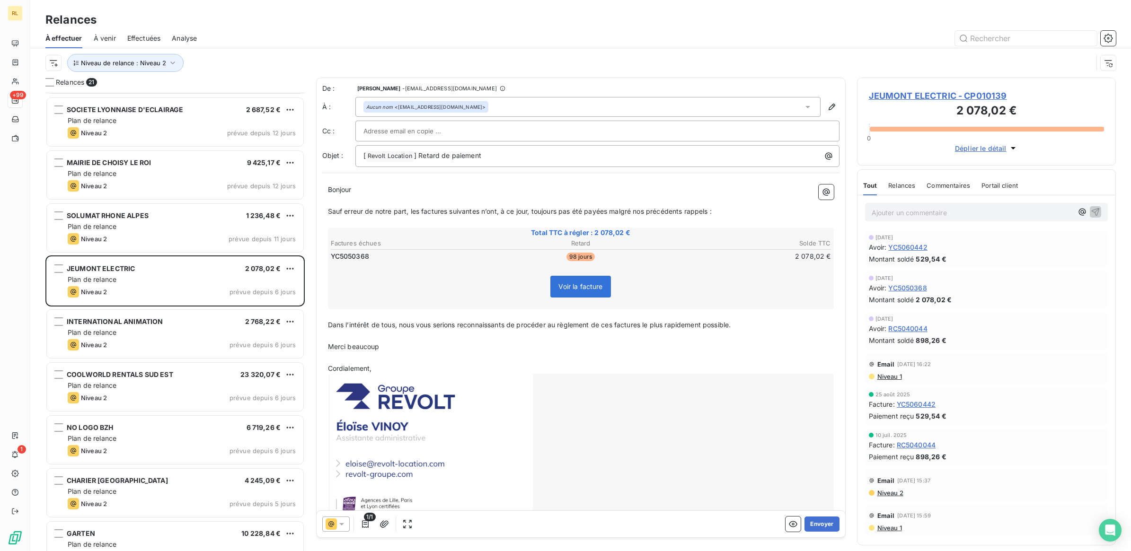
click at [915, 211] on p "Ajouter un commentaire ﻿" at bounding box center [973, 213] width 202 height 12
click at [1093, 212] on icon "button" at bounding box center [1096, 212] width 8 height 8
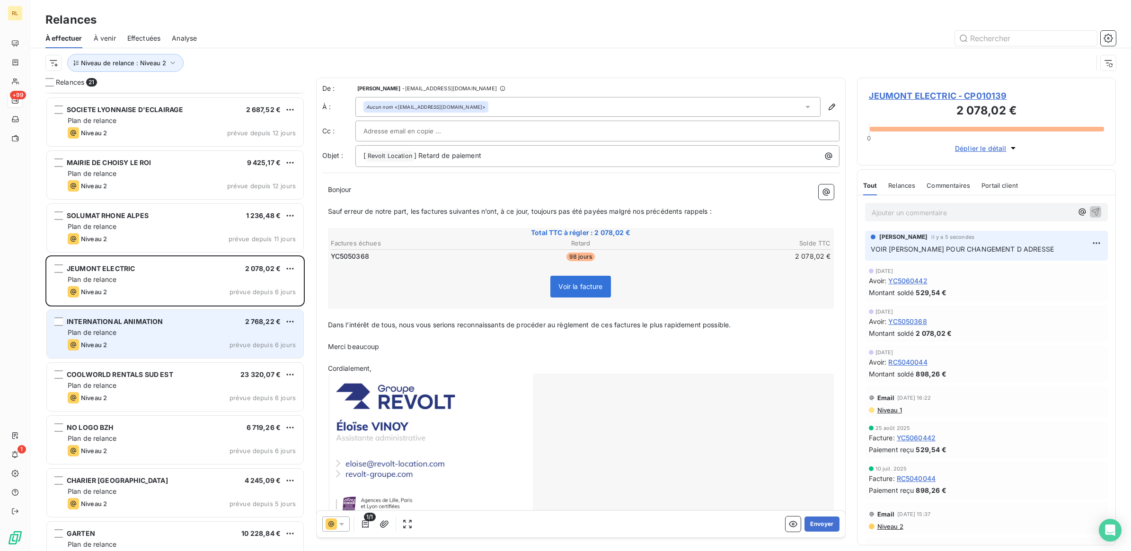
click at [202, 335] on div "Plan de relance" at bounding box center [182, 332] width 228 height 9
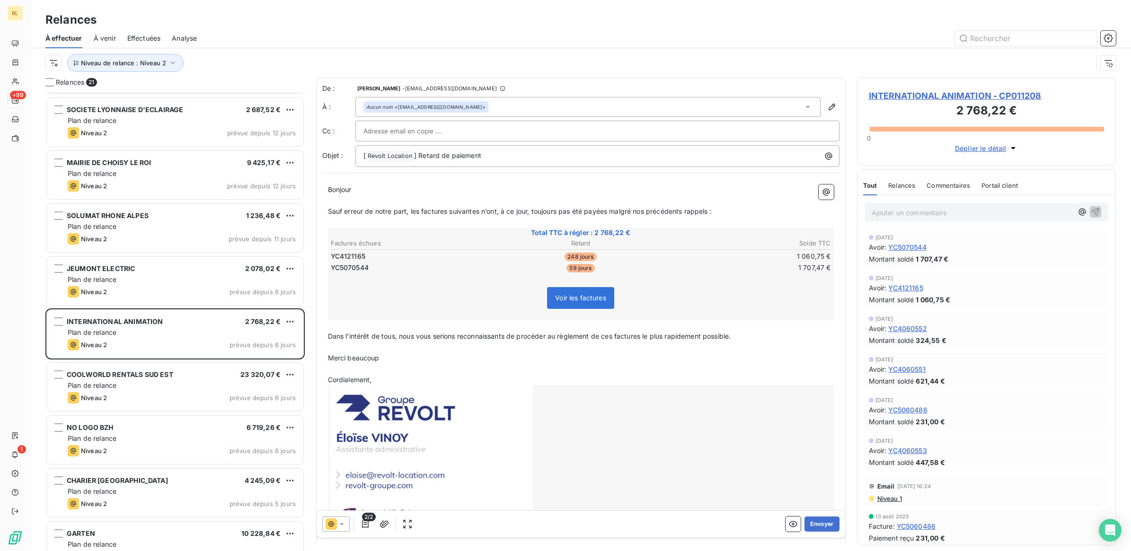
click at [344, 525] on icon at bounding box center [341, 524] width 9 height 9
click at [353, 469] on span "Niveau 2" at bounding box center [355, 467] width 28 height 9
click at [815, 525] on button "Envoyer" at bounding box center [821, 524] width 35 height 15
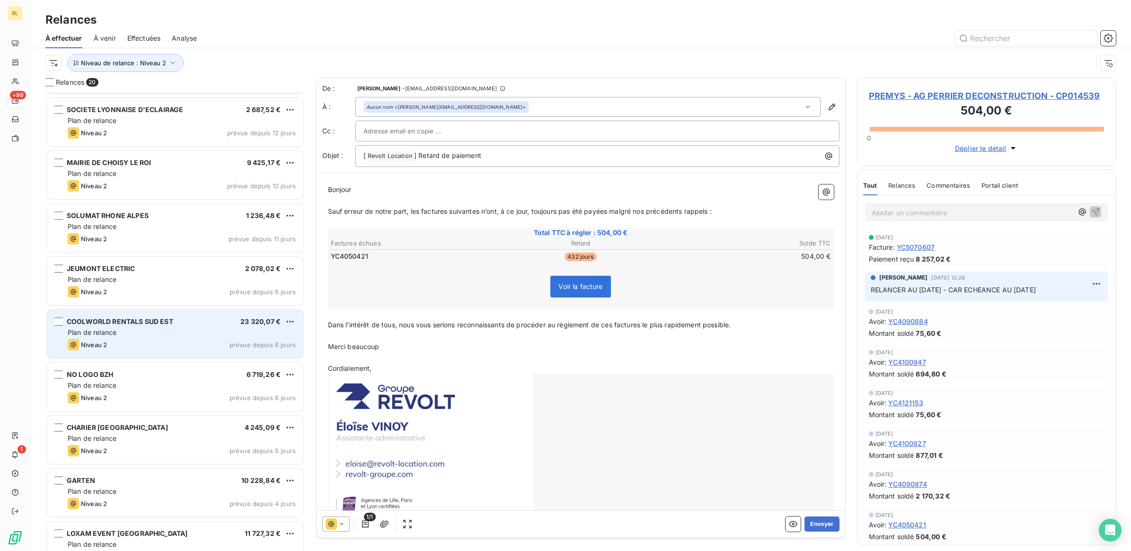
click at [193, 335] on div "Plan de relance" at bounding box center [182, 332] width 228 height 9
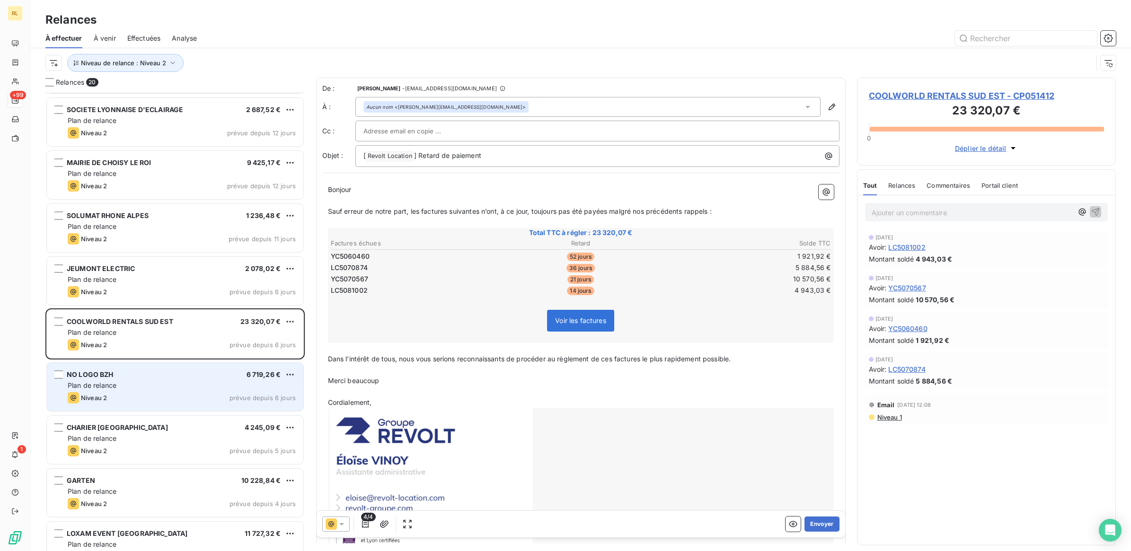
click at [207, 387] on div "Plan de relance" at bounding box center [182, 385] width 228 height 9
